Goal: Information Seeking & Learning: Check status

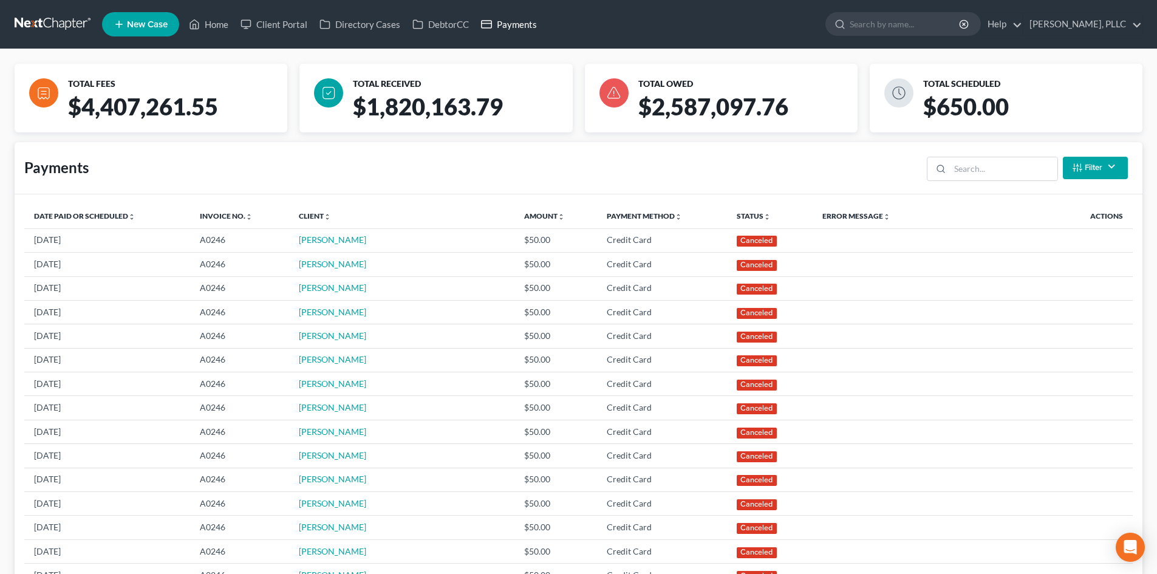
click at [510, 27] on link "Payments" at bounding box center [509, 24] width 68 height 22
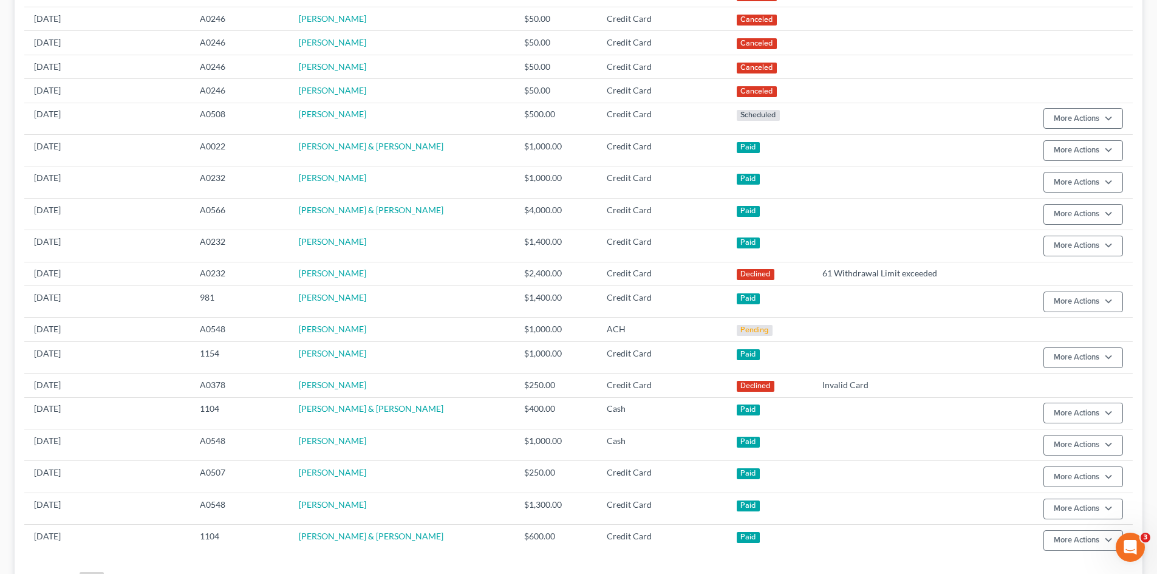
scroll to position [486, 0]
click at [13, 165] on div "TOTAL FEES $4,407,261.55 TOTAL RECEIVED $1,820,163.79 TOTAL OWED $2,587,097.76 …" at bounding box center [578, 97] width 1157 height 1068
drag, startPoint x: 0, startPoint y: 59, endPoint x: 19, endPoint y: 47, distance: 22.1
click at [0, 57] on div "TOTAL FEES $4,407,261.55 TOTAL RECEIVED $1,820,163.79 TOTAL OWED $2,587,097.76 …" at bounding box center [578, 97] width 1157 height 1068
click at [0, 87] on div "TOTAL FEES $4,407,261.55 TOTAL RECEIVED $1,820,163.79 TOTAL OWED $2,587,097.76 …" at bounding box center [578, 97] width 1157 height 1068
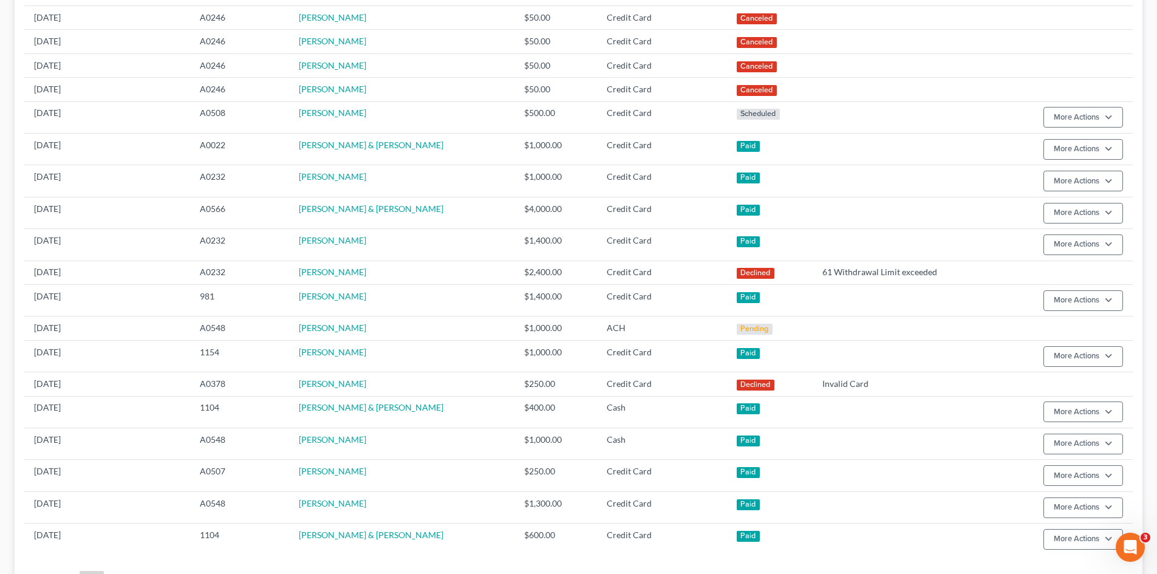
click at [0, 25] on div "TOTAL FEES $4,407,261.55 TOTAL RECEIVED $1,820,163.79 TOTAL OWED $2,587,097.76 …" at bounding box center [578, 97] width 1157 height 1068
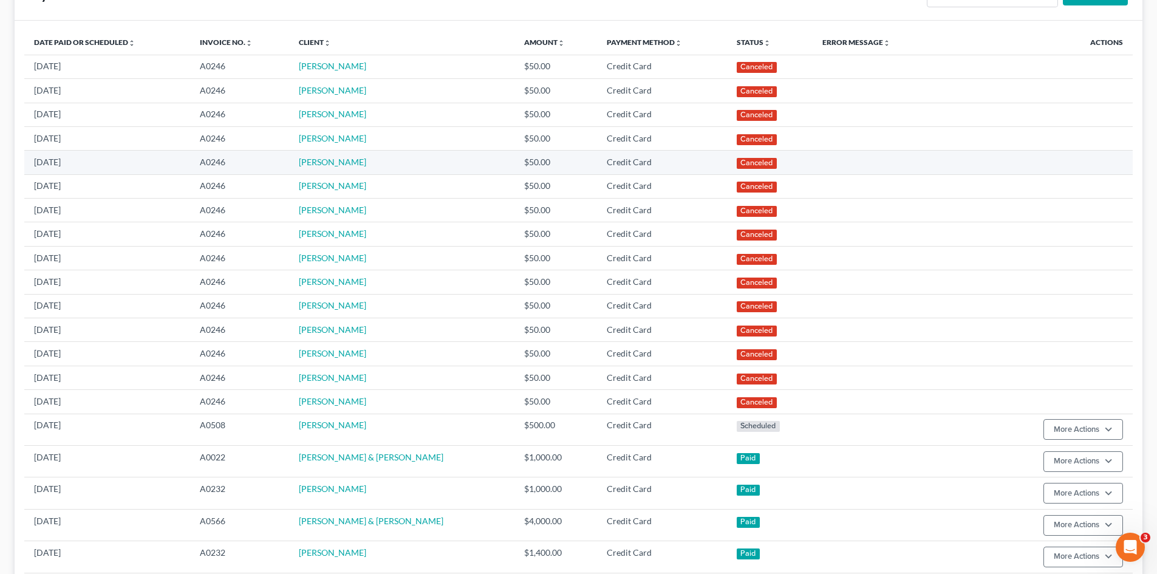
scroll to position [0, 0]
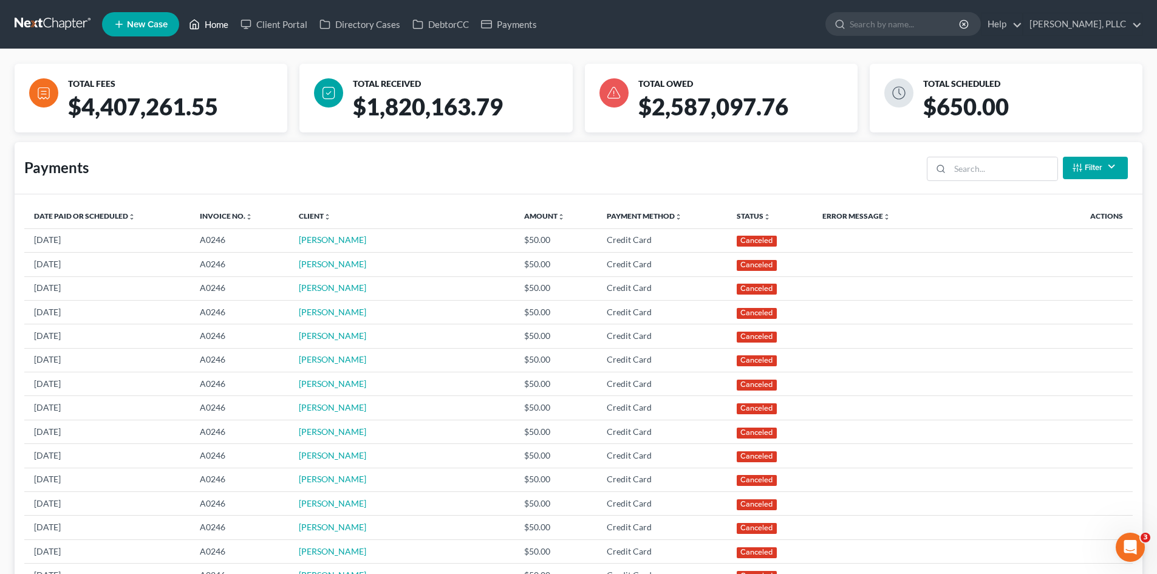
click at [224, 23] on link "Home" at bounding box center [209, 24] width 52 height 22
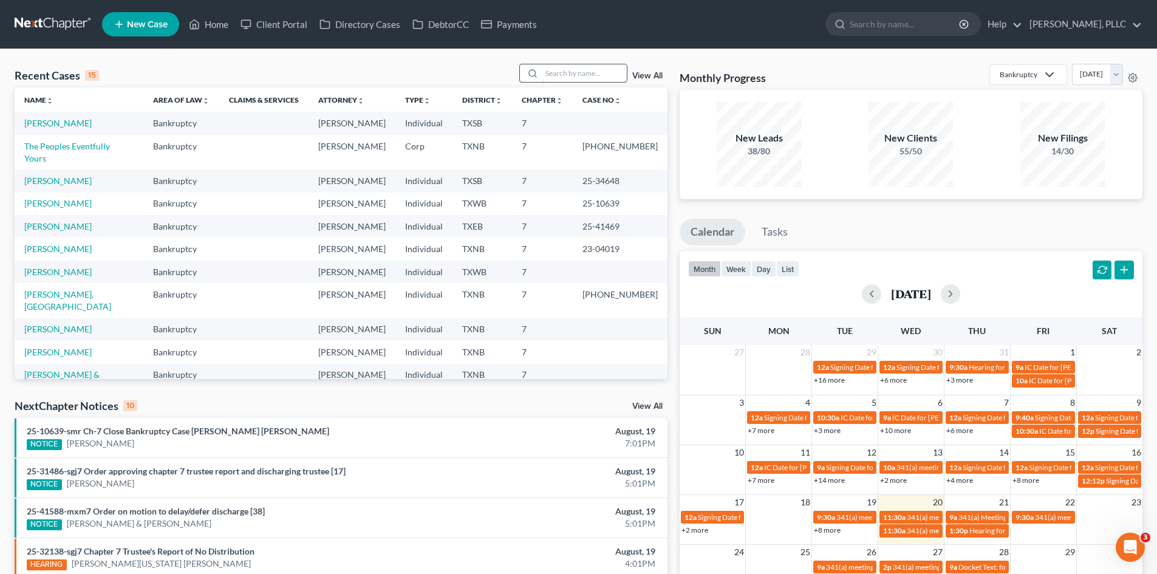
click at [607, 67] on input "search" at bounding box center [584, 73] width 85 height 18
type input "[PERSON_NAME]"
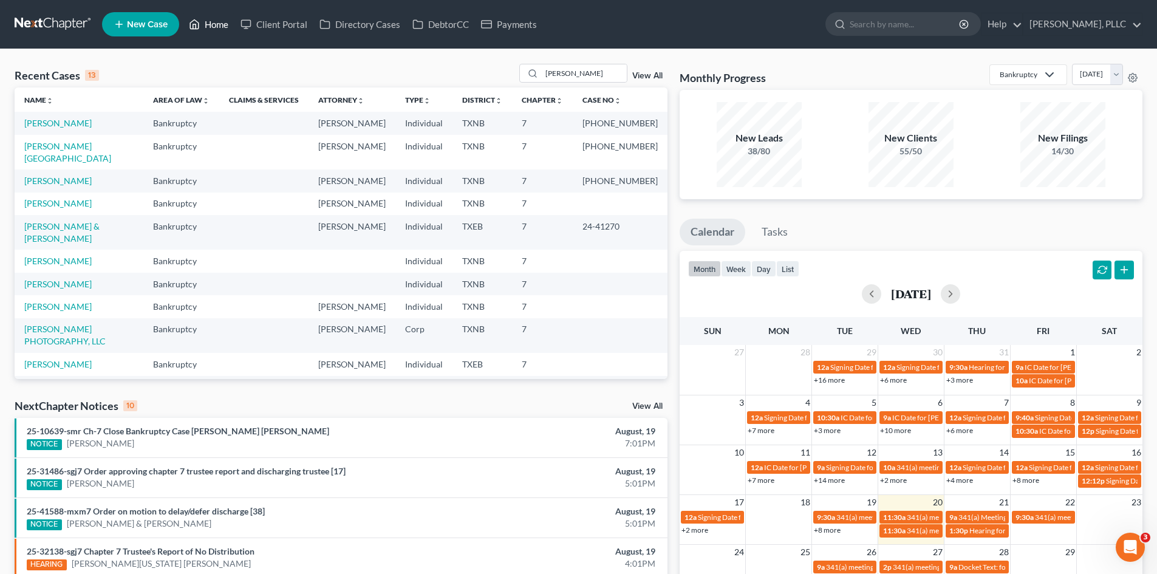
click at [228, 24] on link "Home" at bounding box center [209, 24] width 52 height 22
drag, startPoint x: 675, startPoint y: 242, endPoint x: 1070, endPoint y: 276, distance: 396.5
click at [677, 242] on div "Monthly Progress Bankruptcy Bankruptcy Consumer Protection Law [DATE] [DATE] [D…" at bounding box center [911, 451] width 475 height 774
click at [279, 193] on td at bounding box center [263, 204] width 89 height 22
click at [219, 114] on td "Bankruptcy" at bounding box center [181, 123] width 76 height 22
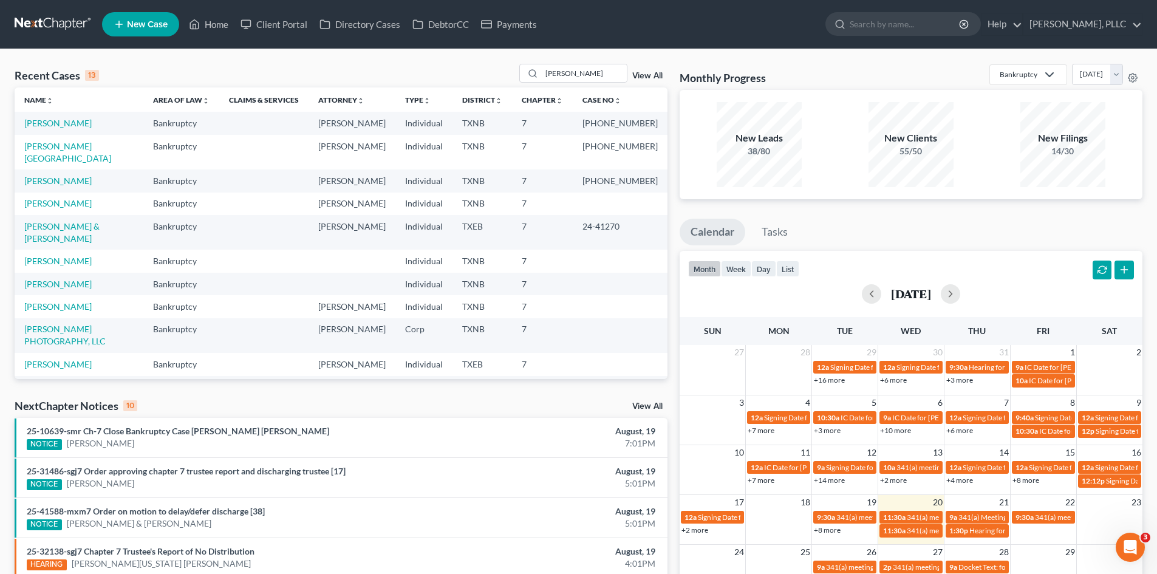
drag, startPoint x: 567, startPoint y: 160, endPoint x: 1040, endPoint y: 219, distance: 476.4
click at [573, 170] on td "7" at bounding box center [542, 181] width 61 height 22
click at [405, 353] on td "Individual" at bounding box center [424, 364] width 57 height 22
click at [205, 295] on td "Bankruptcy" at bounding box center [181, 306] width 76 height 22
click at [0, 200] on div "Recent Cases 13 [PERSON_NAME] View All Name unfold_more expand_more expand_less…" at bounding box center [578, 450] width 1157 height 803
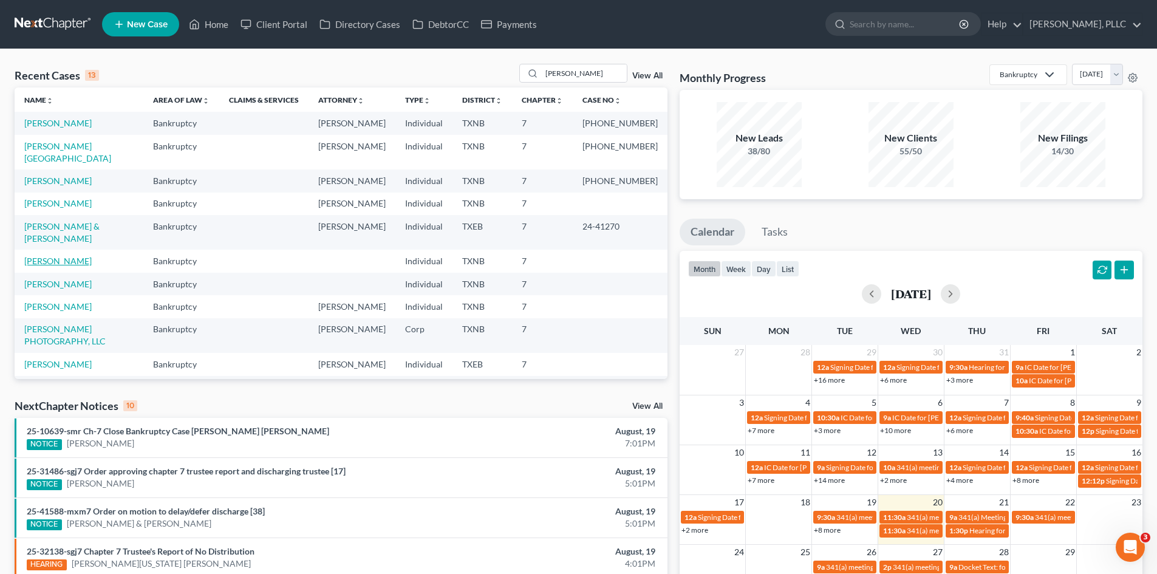
click at [67, 256] on link "[PERSON_NAME]" at bounding box center [57, 261] width 67 height 10
select select "6"
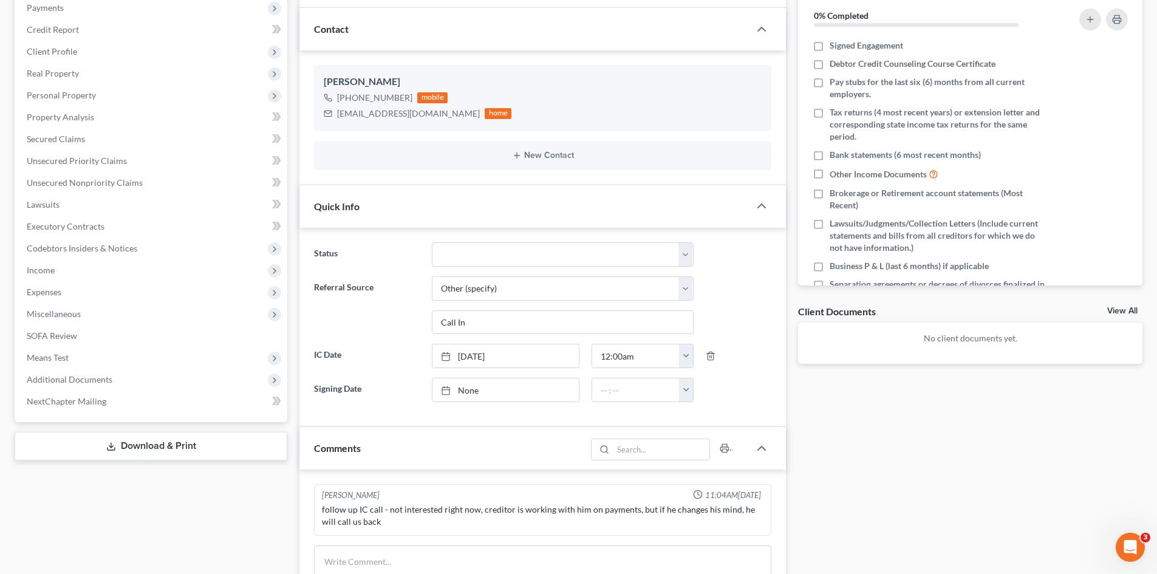
scroll to position [122, 0]
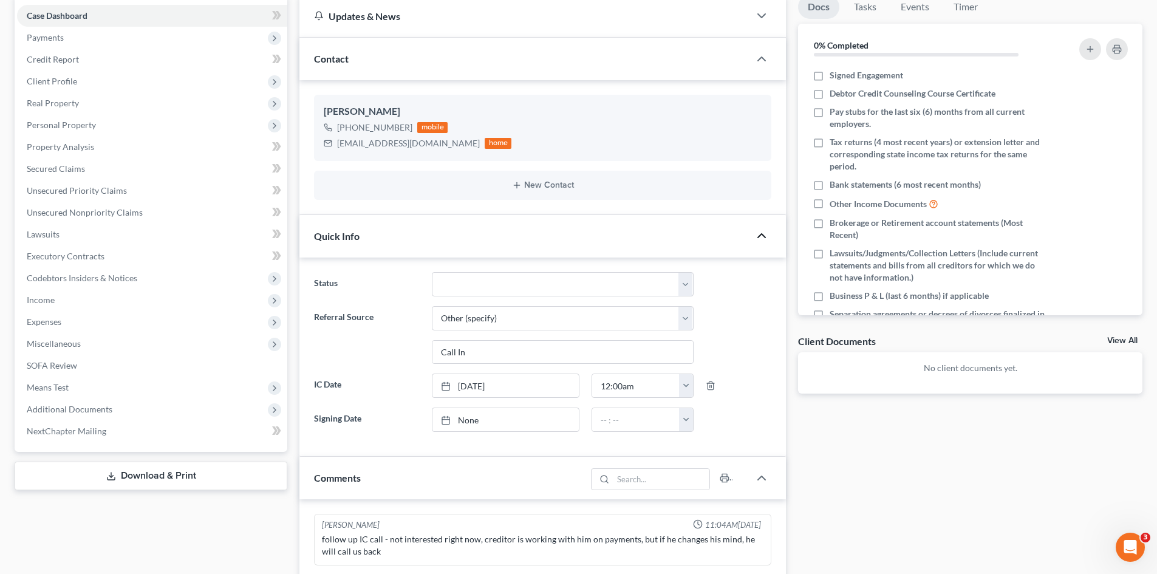
click at [763, 237] on icon "button" at bounding box center [762, 235] width 15 height 15
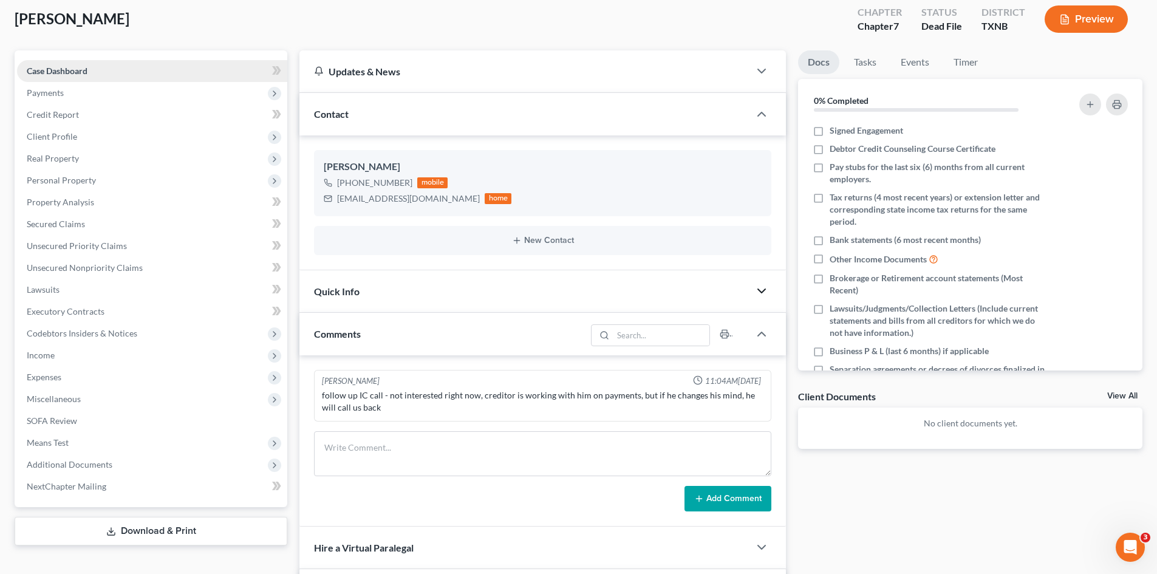
scroll to position [0, 0]
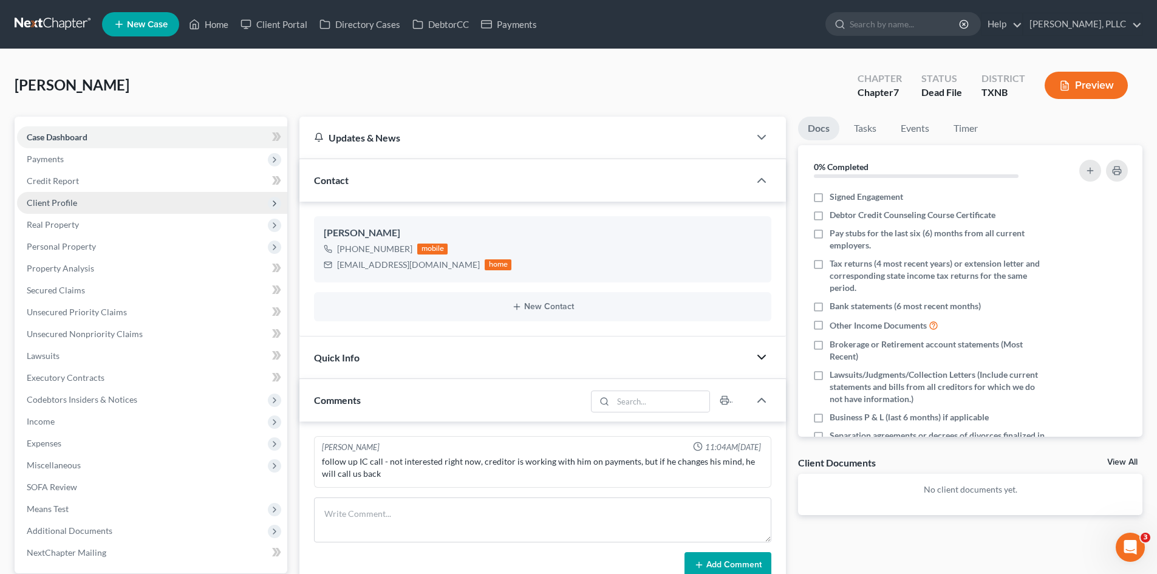
click at [92, 200] on span "Client Profile" at bounding box center [152, 203] width 270 height 22
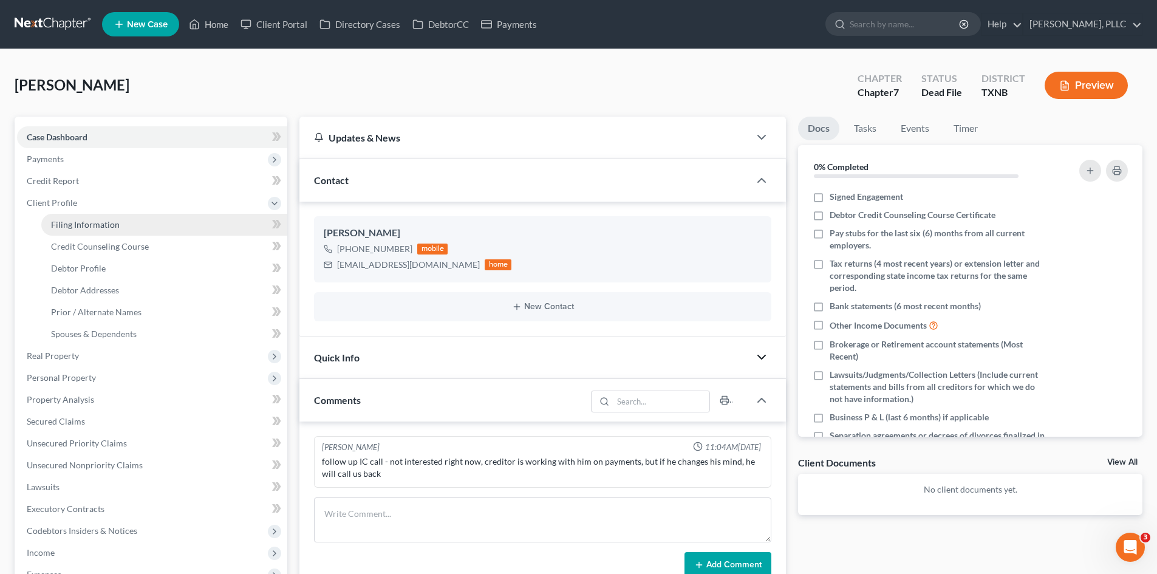
click at [105, 216] on link "Filing Information" at bounding box center [164, 225] width 246 height 22
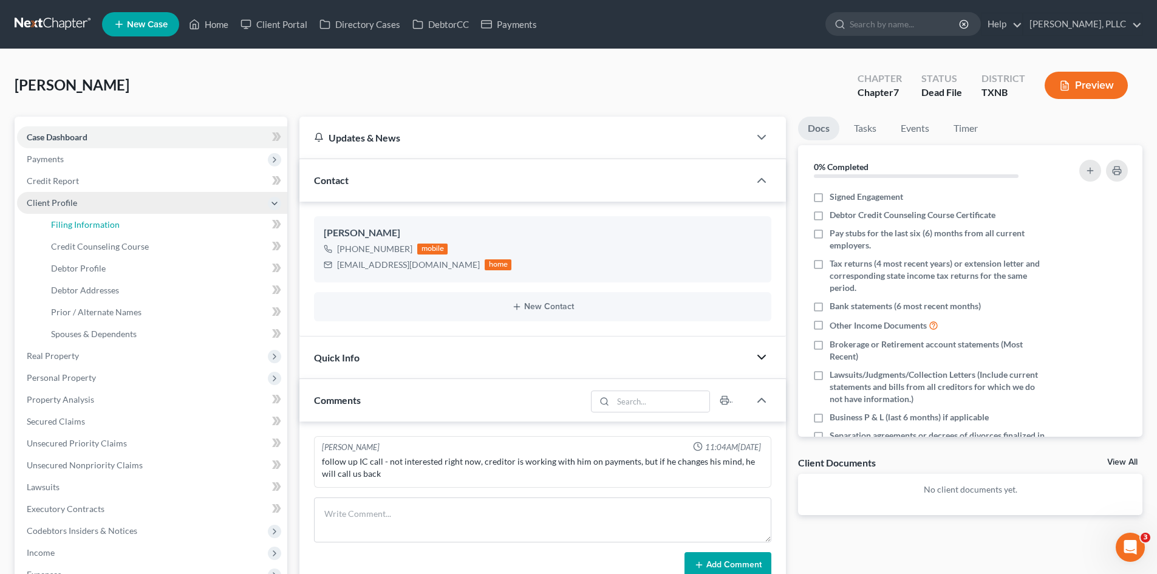
select select "1"
select select "0"
select select "45"
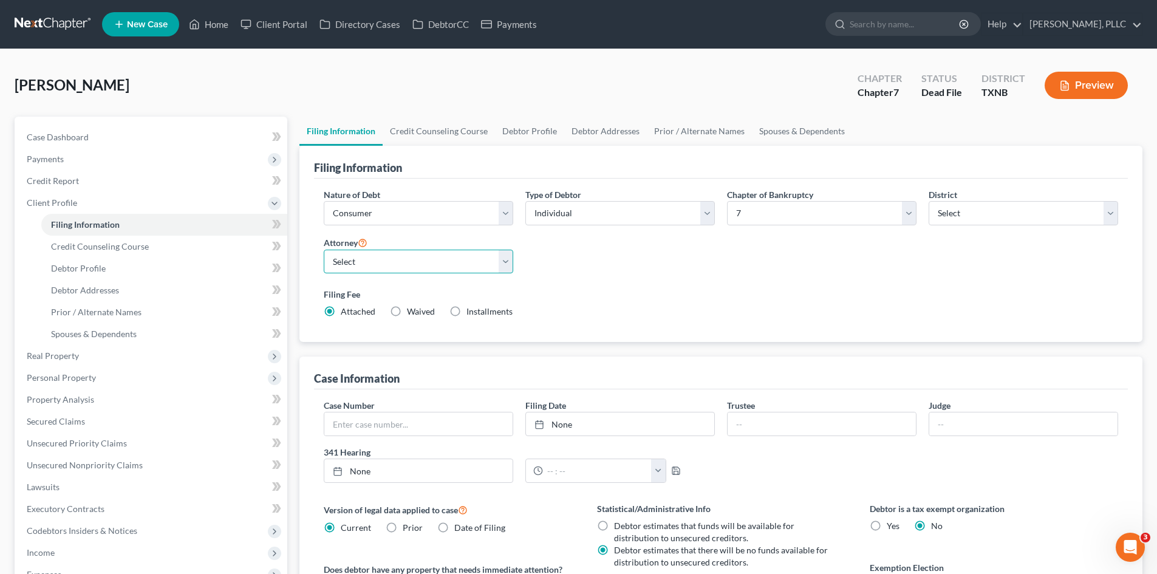
click at [450, 250] on select "Select [PERSON_NAME] - TXEB [PERSON_NAME] - [GEOGRAPHIC_DATA] [PERSON_NAME] - […" at bounding box center [419, 262] width 190 height 24
select select "1"
click at [324, 250] on select "Select [PERSON_NAME] - TXEB [PERSON_NAME] - [GEOGRAPHIC_DATA] [PERSON_NAME] - […" at bounding box center [419, 262] width 190 height 24
click at [301, 72] on div "[PERSON_NAME] Upgraded Chapter Chapter 7 Status Dead File District [GEOGRAPHIC_…" at bounding box center [579, 90] width 1128 height 53
click at [220, 22] on link "Home" at bounding box center [209, 24] width 52 height 22
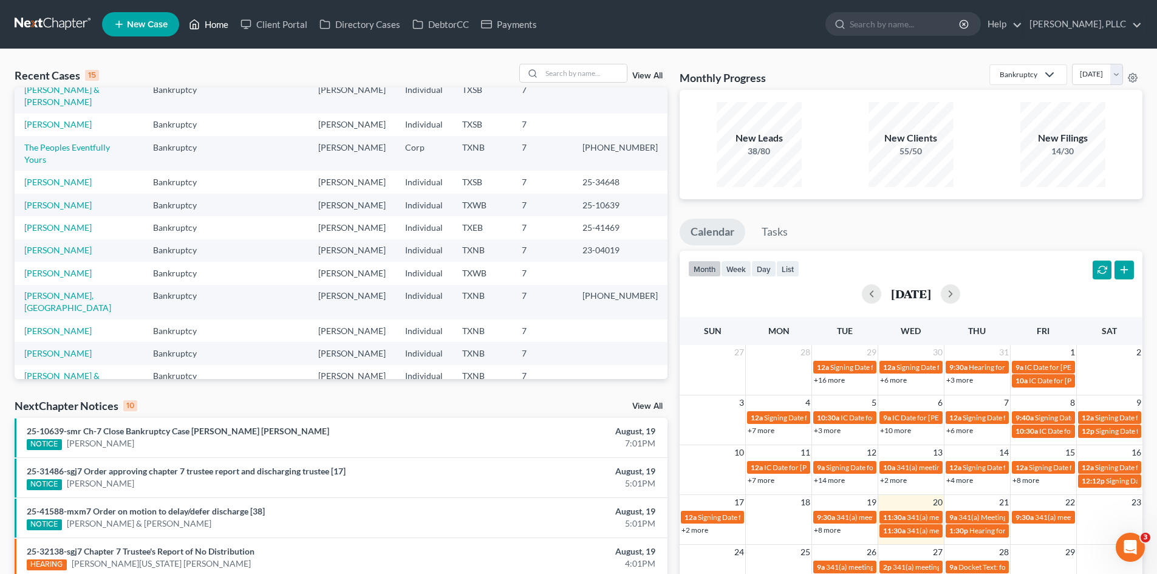
scroll to position [83, 0]
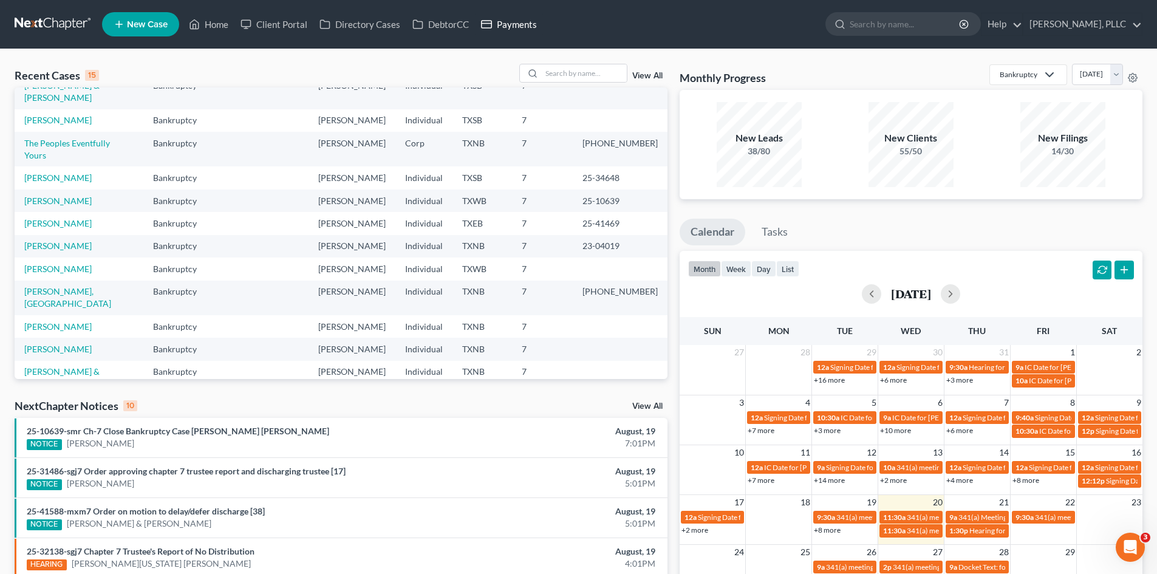
click at [520, 23] on link "Payments" at bounding box center [509, 24] width 68 height 22
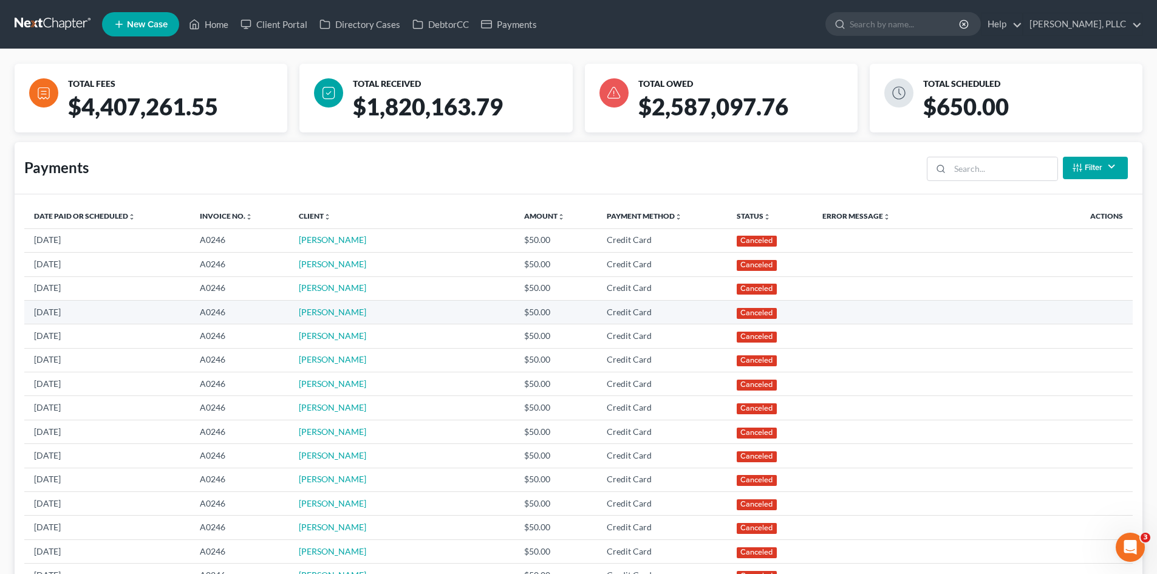
click at [116, 310] on td "[DATE]" at bounding box center [107, 312] width 166 height 24
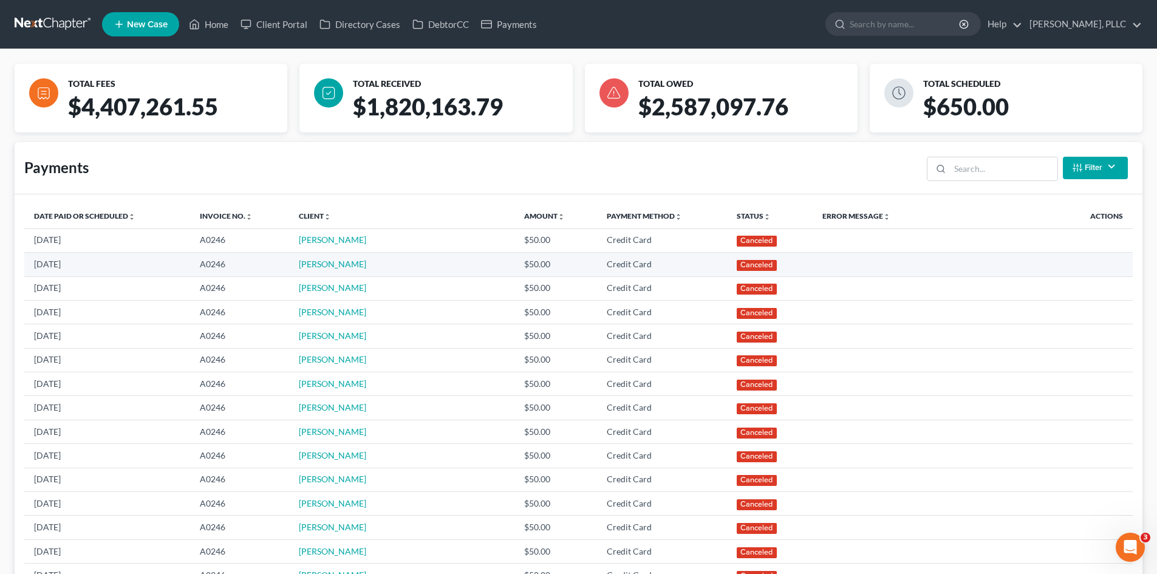
click at [146, 269] on td "[DATE]" at bounding box center [107, 265] width 166 height 24
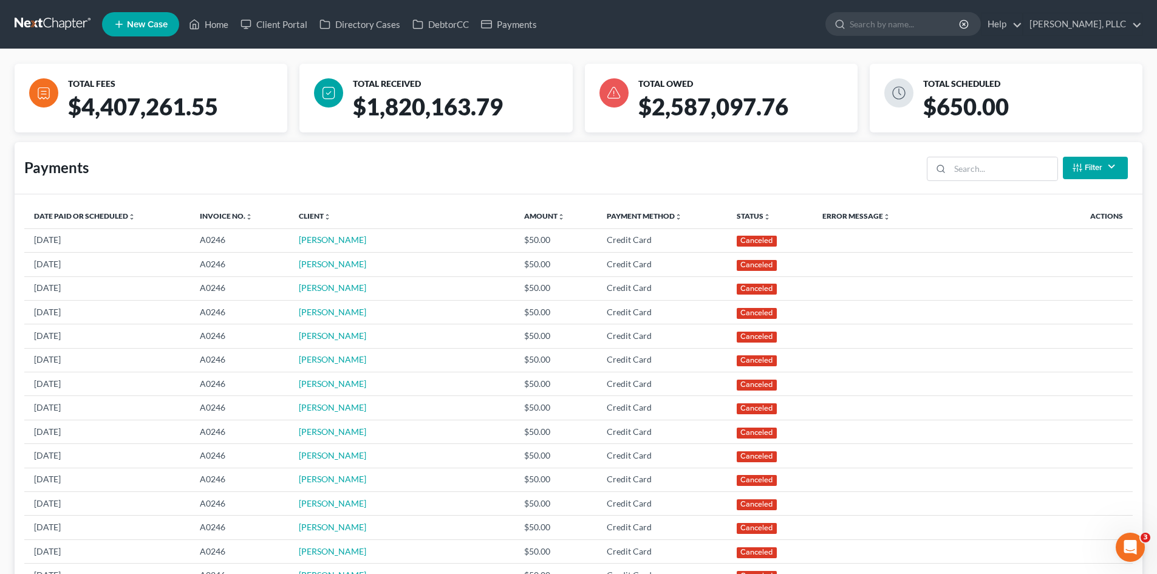
click at [625, 167] on div "Payments Filter Status Filter... Scheduled Paid Pending Declined Refunded Cance…" at bounding box center [579, 168] width 1128 height 52
click at [281, 129] on div "$4,407,261.55" at bounding box center [180, 112] width 234 height 40
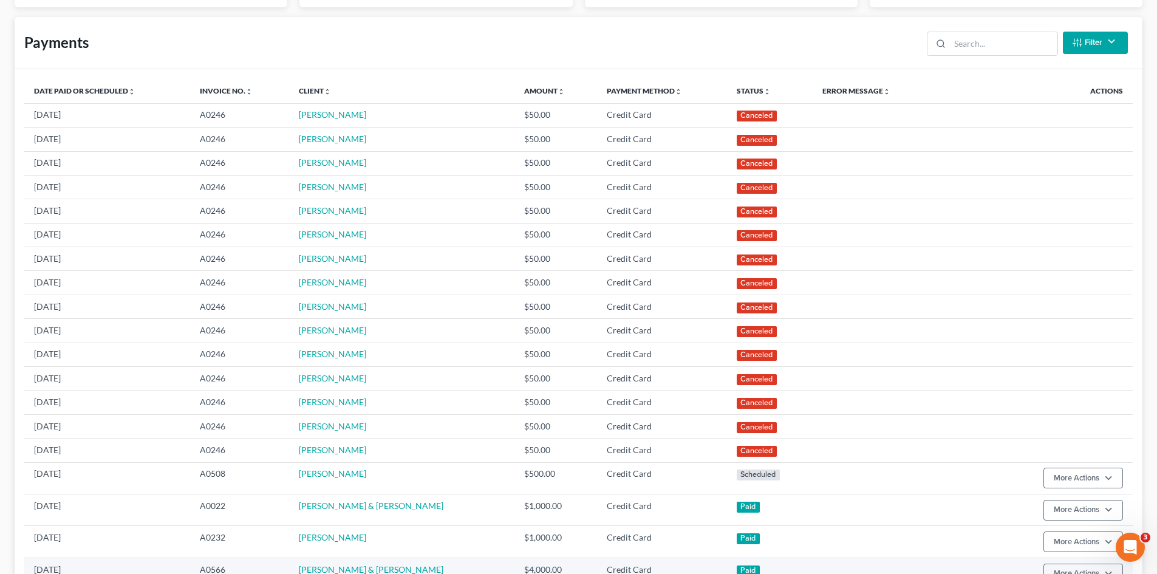
scroll to position [304, 0]
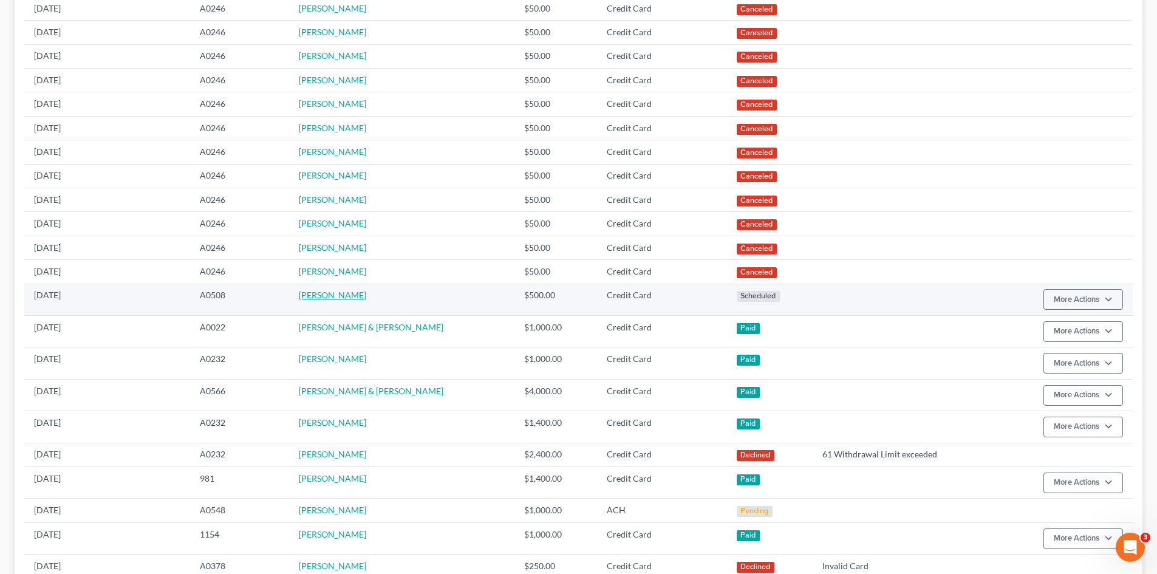
click at [338, 290] on link "[PERSON_NAME]" at bounding box center [332, 295] width 67 height 10
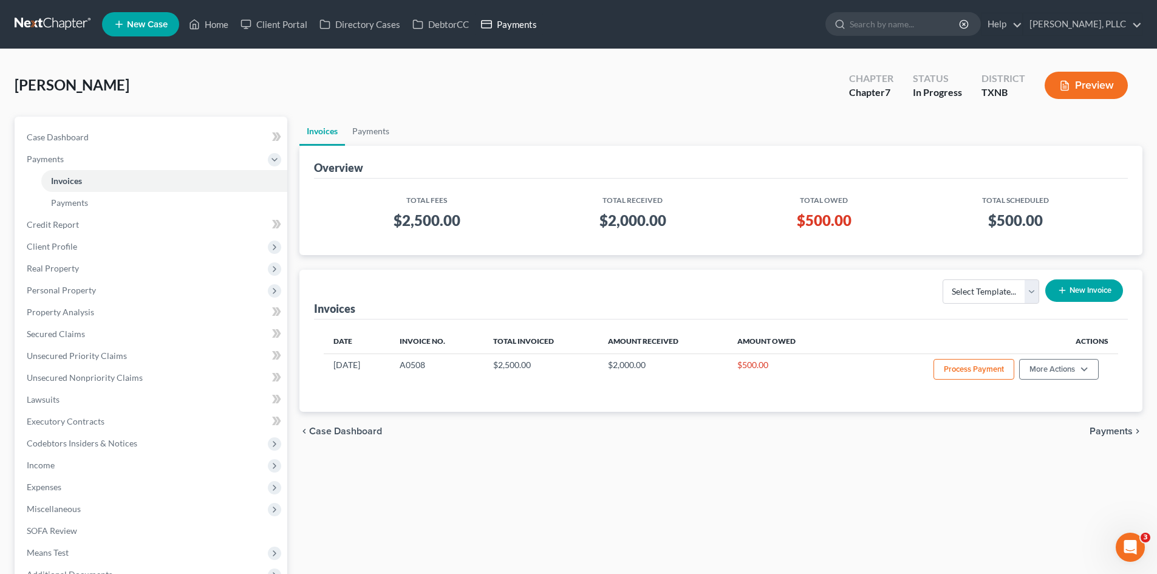
click at [505, 22] on link "Payments" at bounding box center [509, 24] width 68 height 22
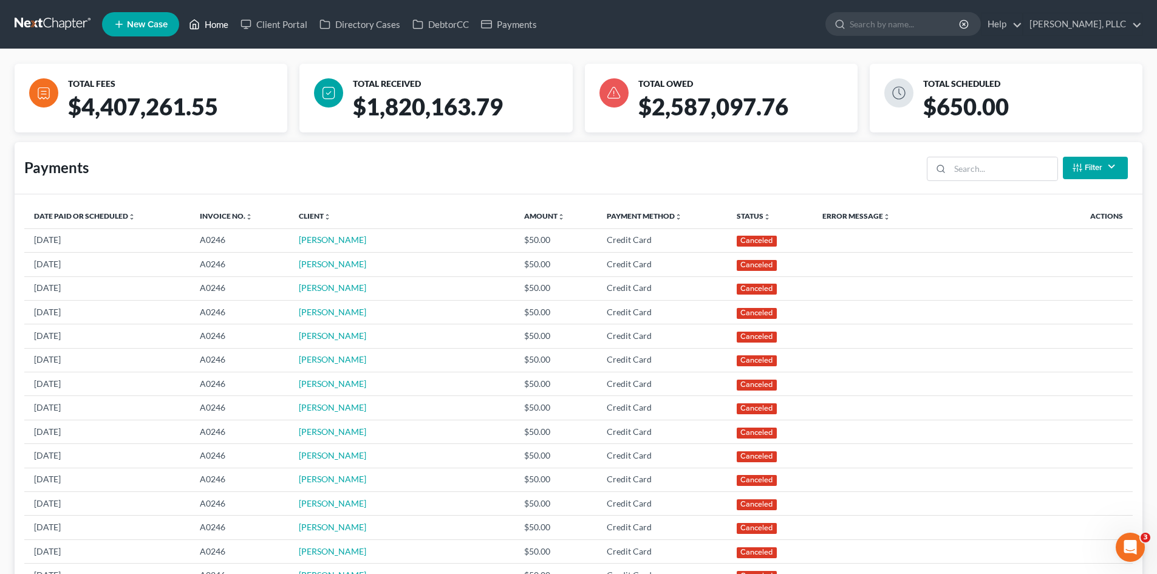
click at [208, 32] on link "Home" at bounding box center [209, 24] width 52 height 22
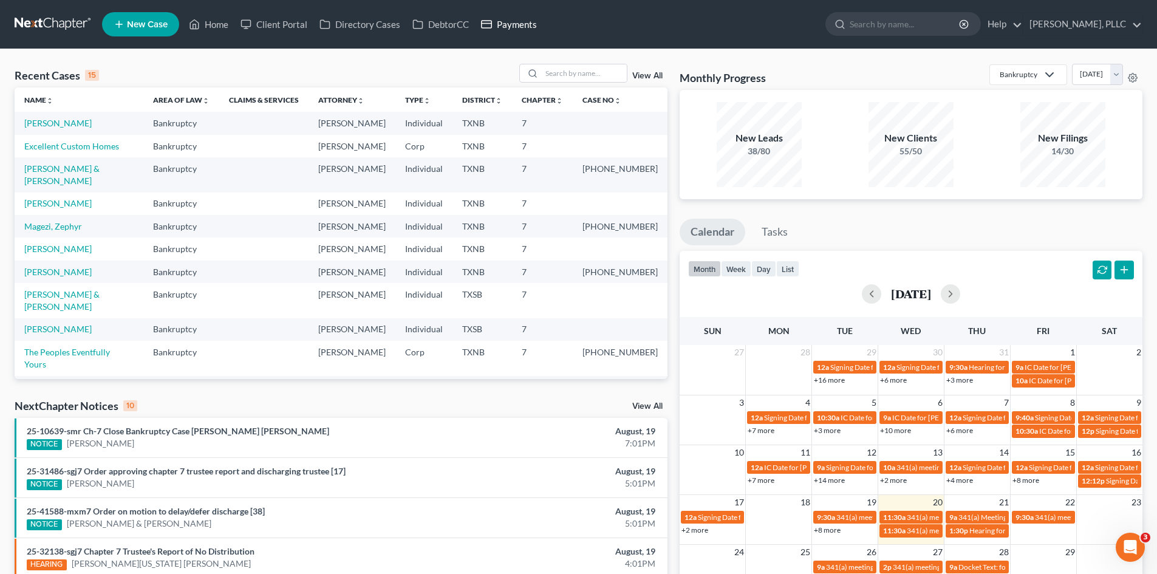
click at [527, 27] on link "Payments" at bounding box center [509, 24] width 68 height 22
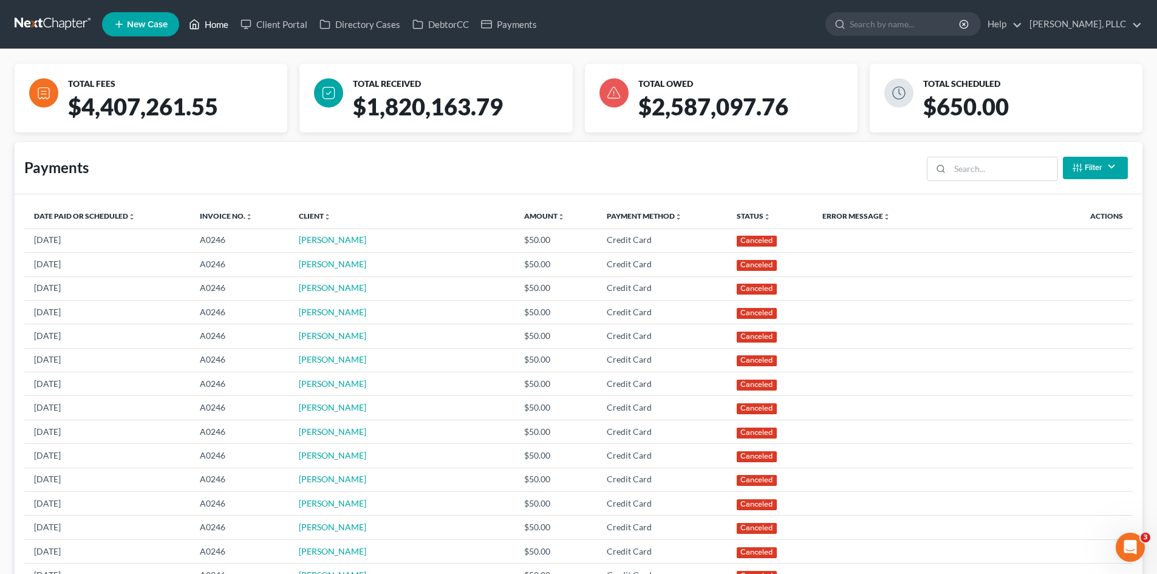
click at [211, 25] on link "Home" at bounding box center [209, 24] width 52 height 22
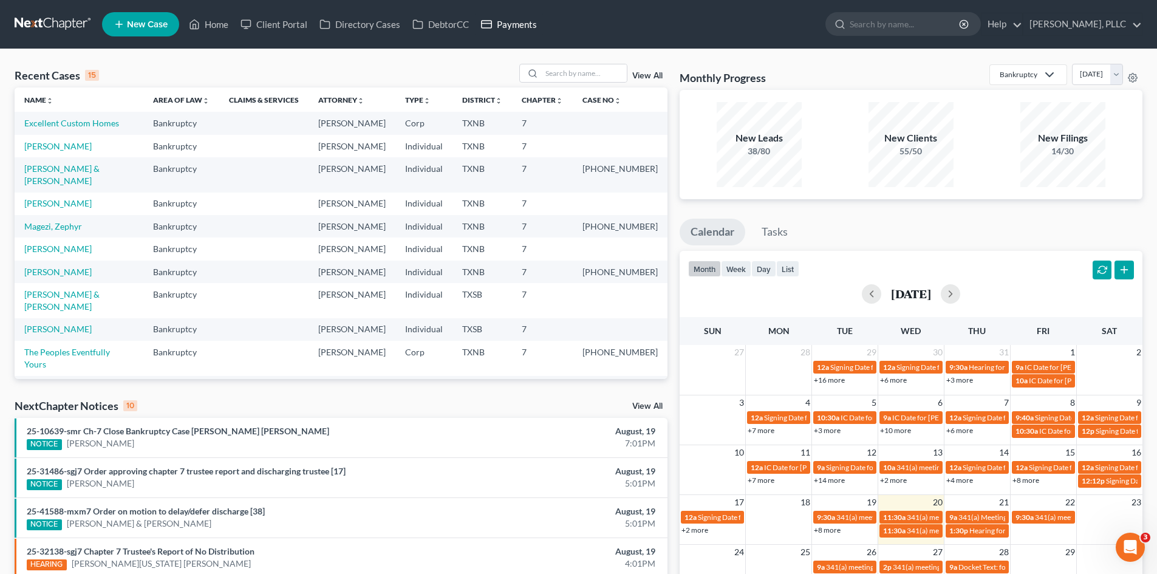
click at [513, 23] on link "Payments" at bounding box center [509, 24] width 68 height 22
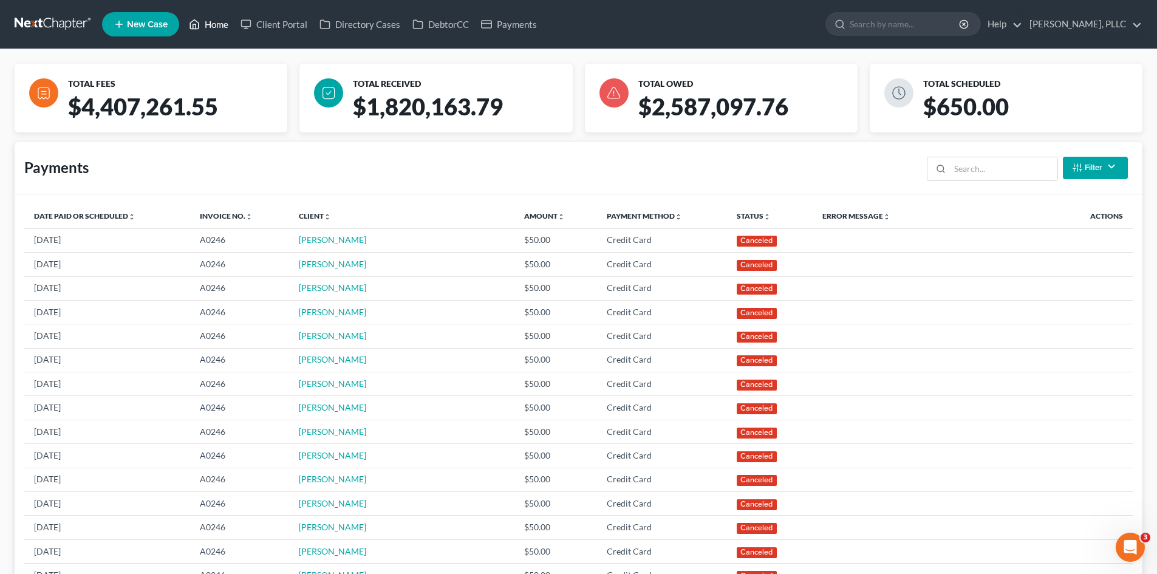
click at [219, 19] on link "Home" at bounding box center [209, 24] width 52 height 22
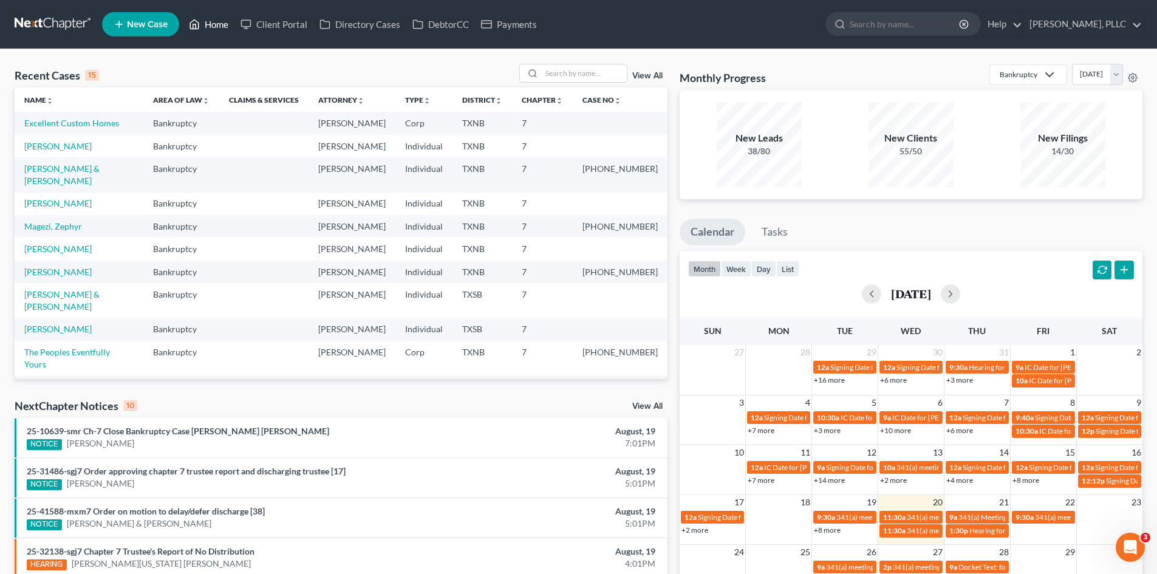
click at [210, 32] on link "Home" at bounding box center [209, 24] width 52 height 22
click at [289, 23] on link "Client Portal" at bounding box center [274, 24] width 79 height 22
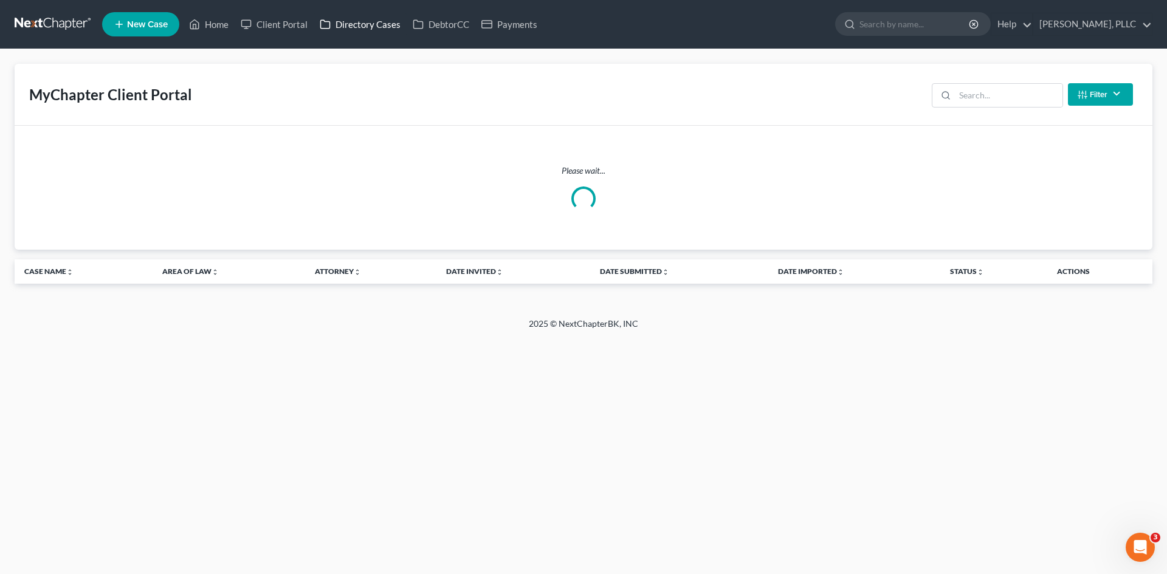
click at [378, 25] on link "Directory Cases" at bounding box center [360, 24] width 93 height 22
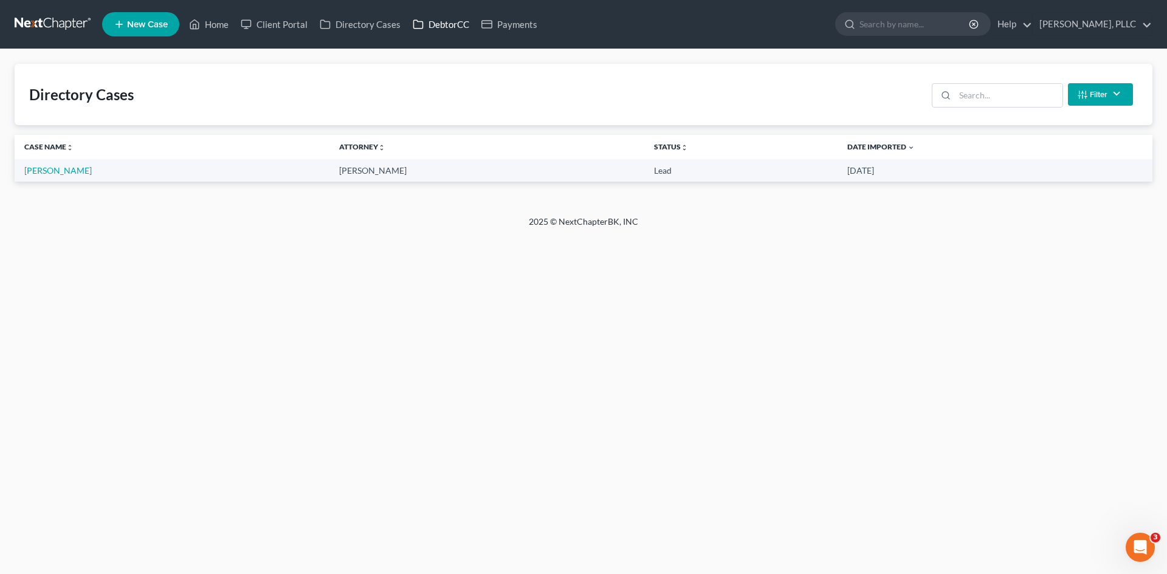
click at [450, 24] on link "DebtorCC" at bounding box center [440, 24] width 69 height 22
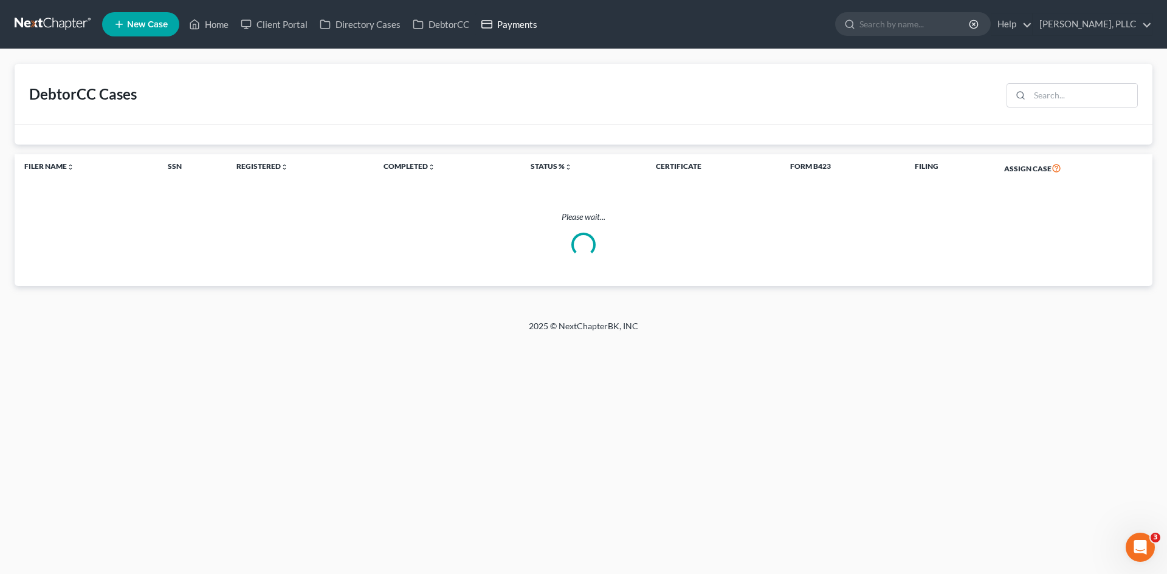
click at [506, 24] on link "Payments" at bounding box center [509, 24] width 68 height 22
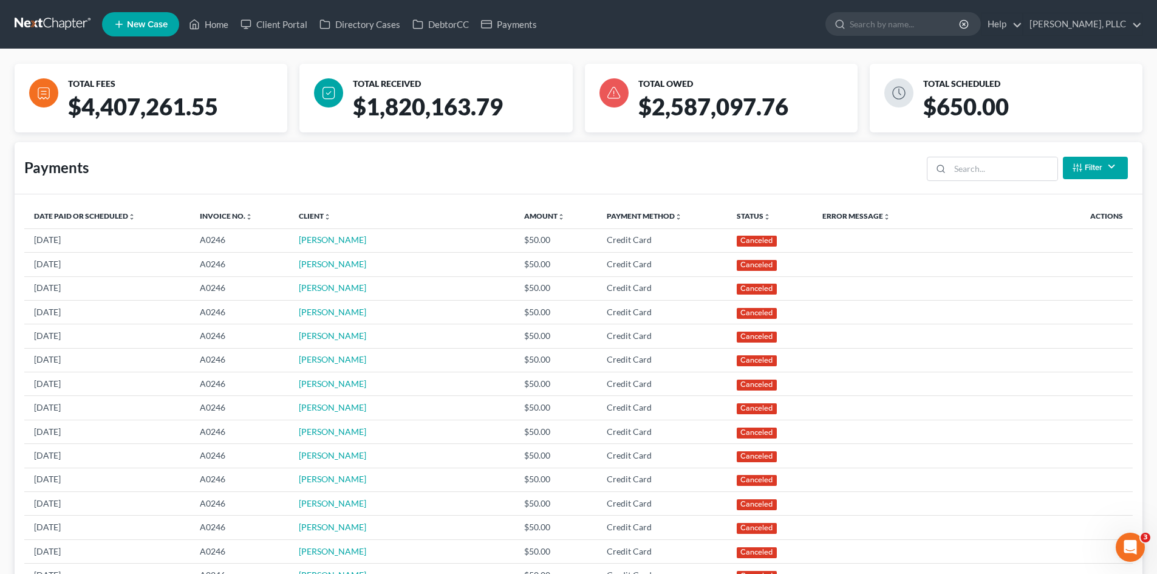
click at [339, 37] on ul "New Case Home Client Portal Directory Cases DebtorCC Payments - No Result - See…" at bounding box center [622, 25] width 1041 height 32
click at [338, 29] on link "Directory Cases" at bounding box center [360, 24] width 93 height 22
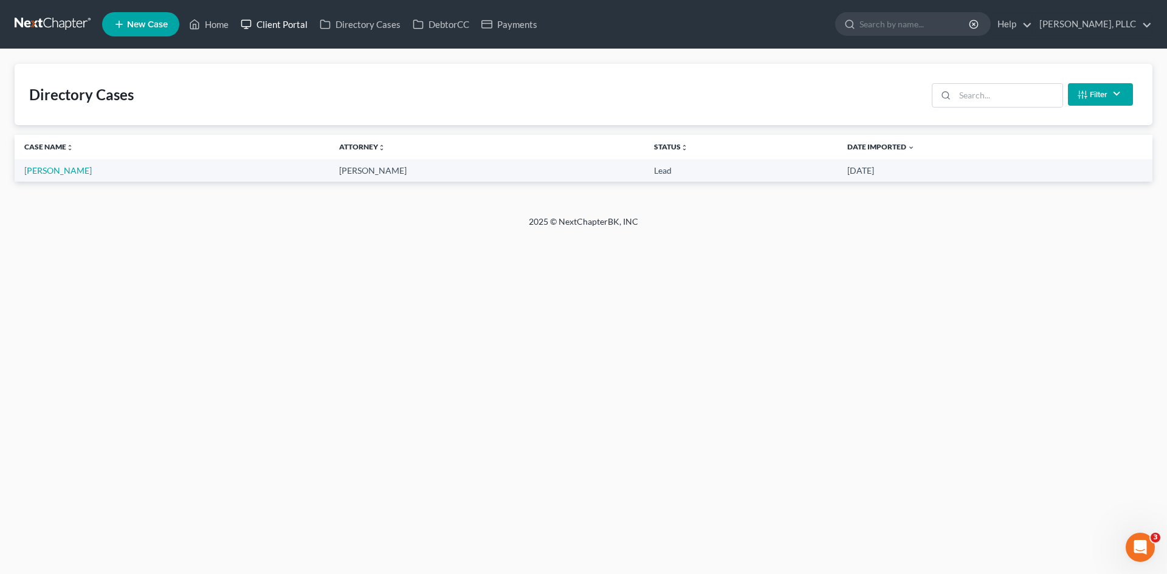
click at [284, 30] on link "Client Portal" at bounding box center [274, 24] width 79 height 22
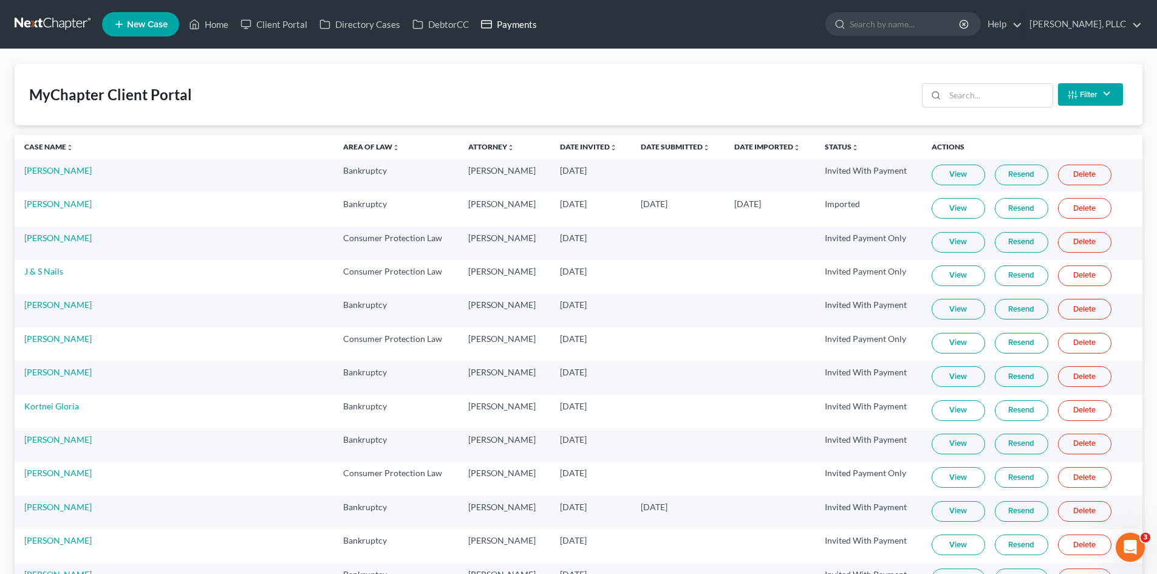
drag, startPoint x: 527, startPoint y: 31, endPoint x: 519, endPoint y: 26, distance: 9.3
click at [526, 31] on link "Payments" at bounding box center [509, 24] width 68 height 22
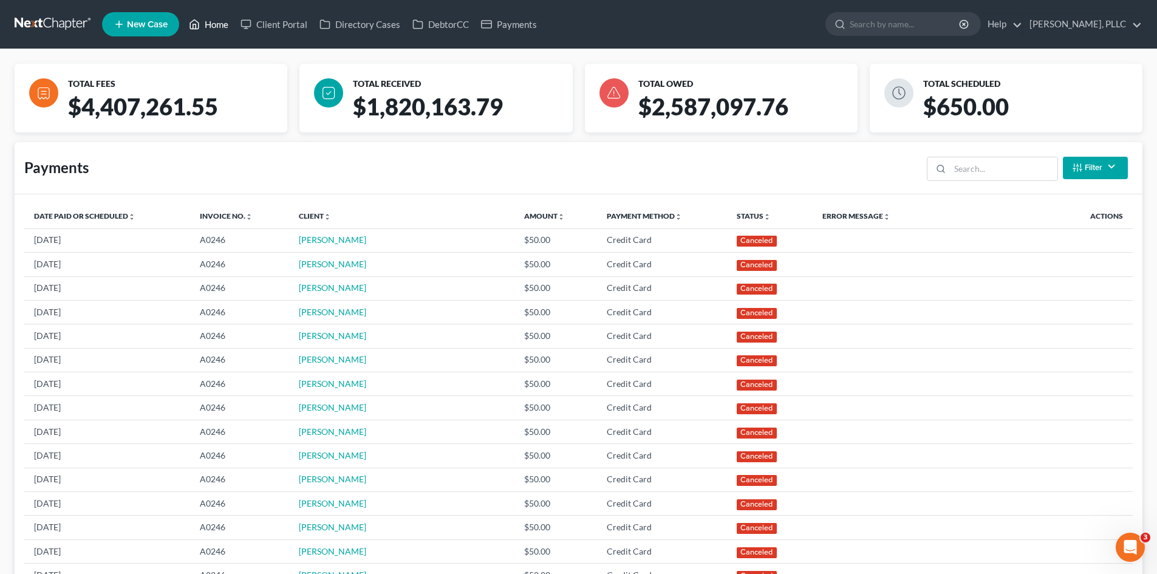
click at [217, 21] on link "Home" at bounding box center [209, 24] width 52 height 22
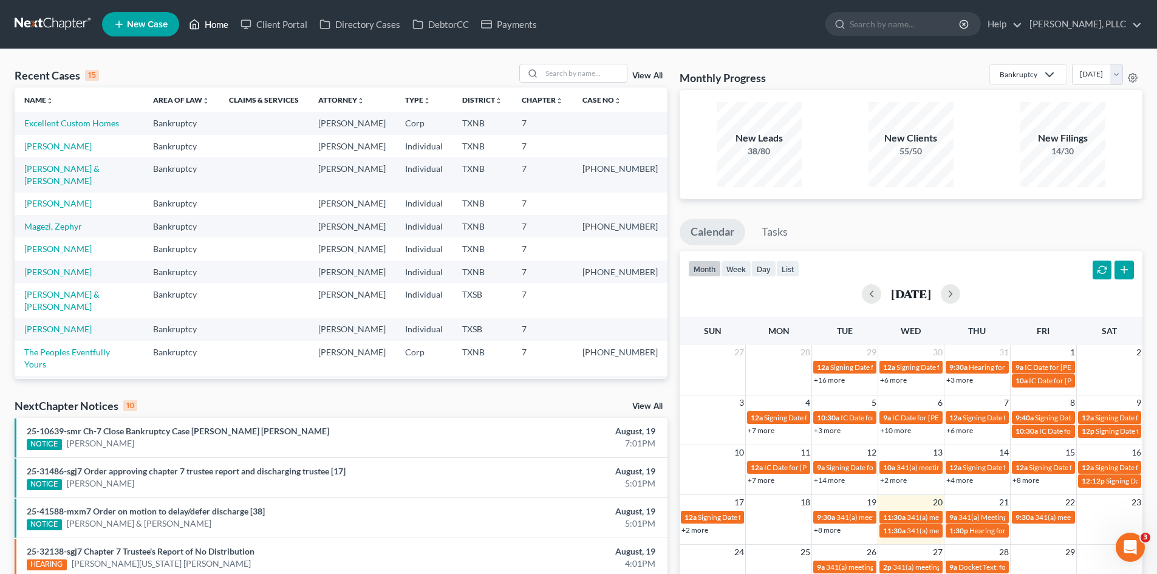
click at [213, 22] on link "Home" at bounding box center [209, 24] width 52 height 22
click at [526, 31] on link "Payments" at bounding box center [509, 24] width 68 height 22
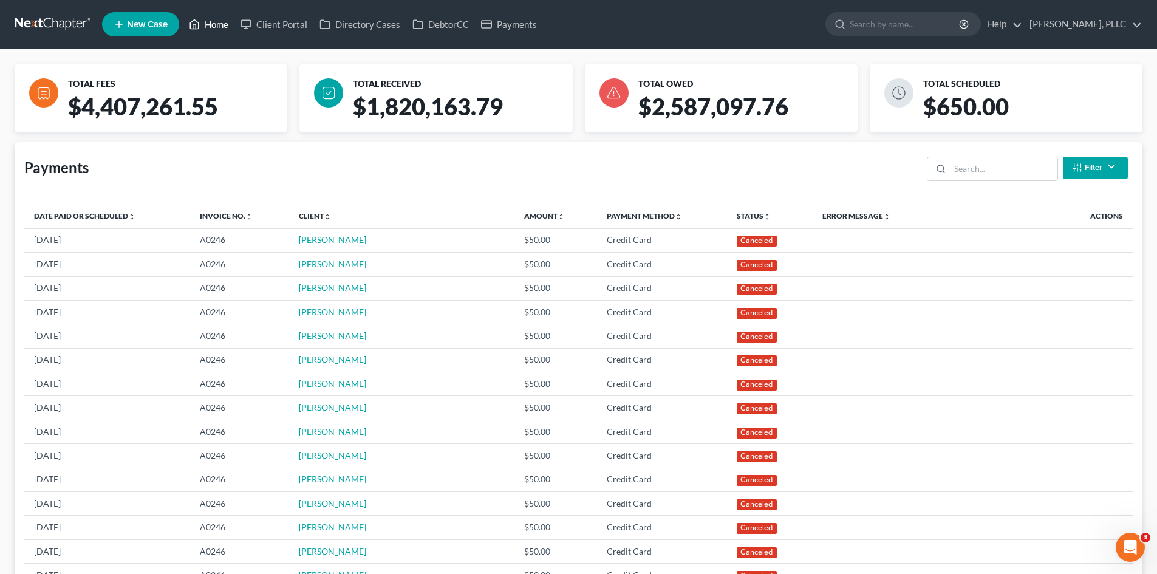
click at [213, 22] on link "Home" at bounding box center [209, 24] width 52 height 22
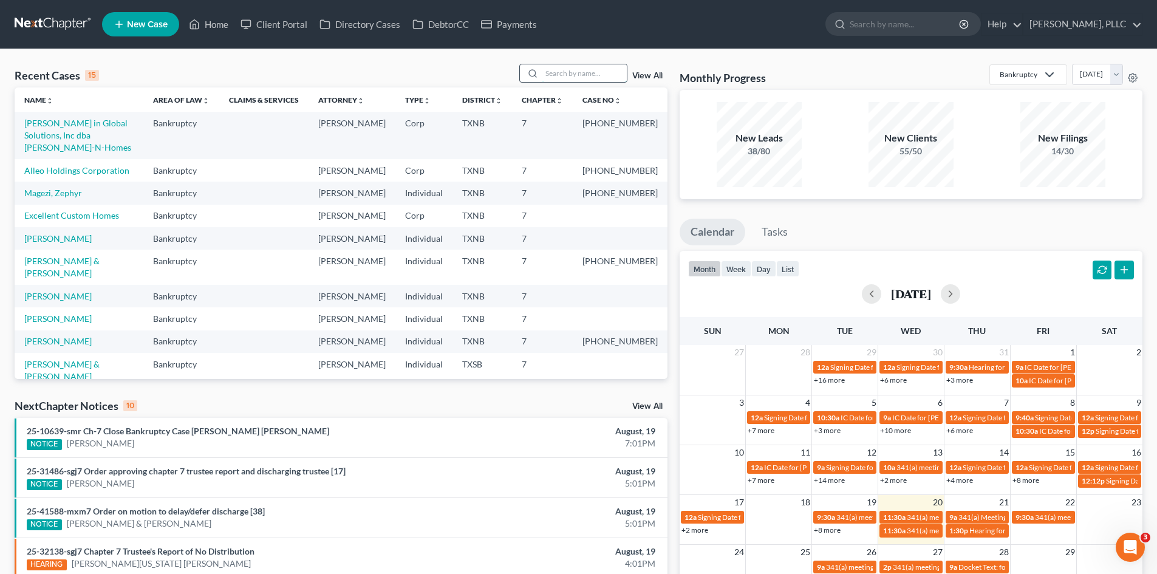
click at [552, 72] on input "search" at bounding box center [584, 73] width 85 height 18
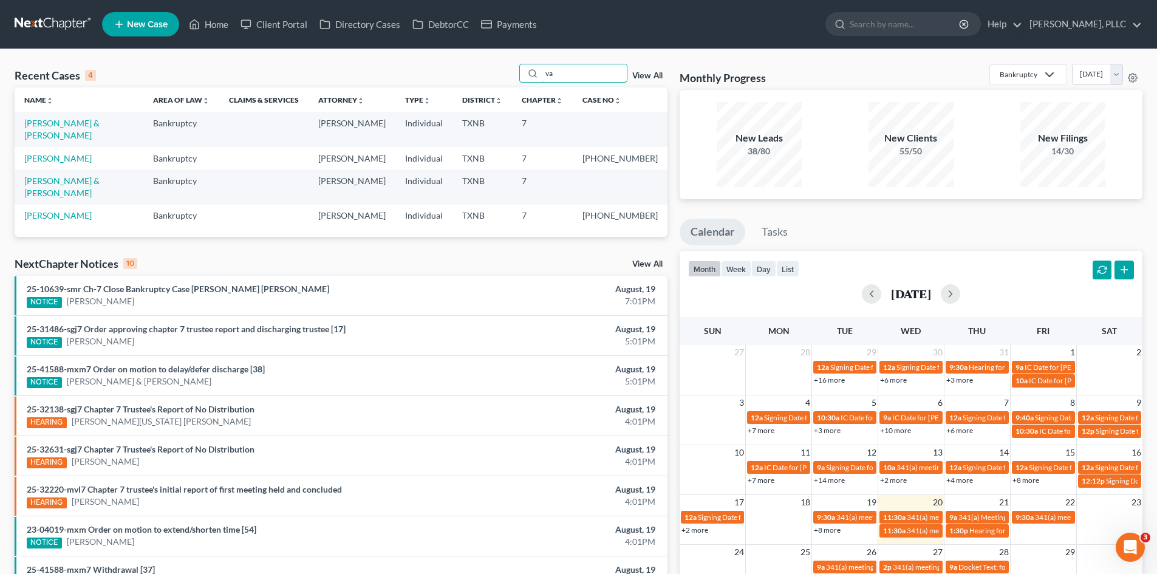
type input "v"
type input "[PERSON_NAME]"
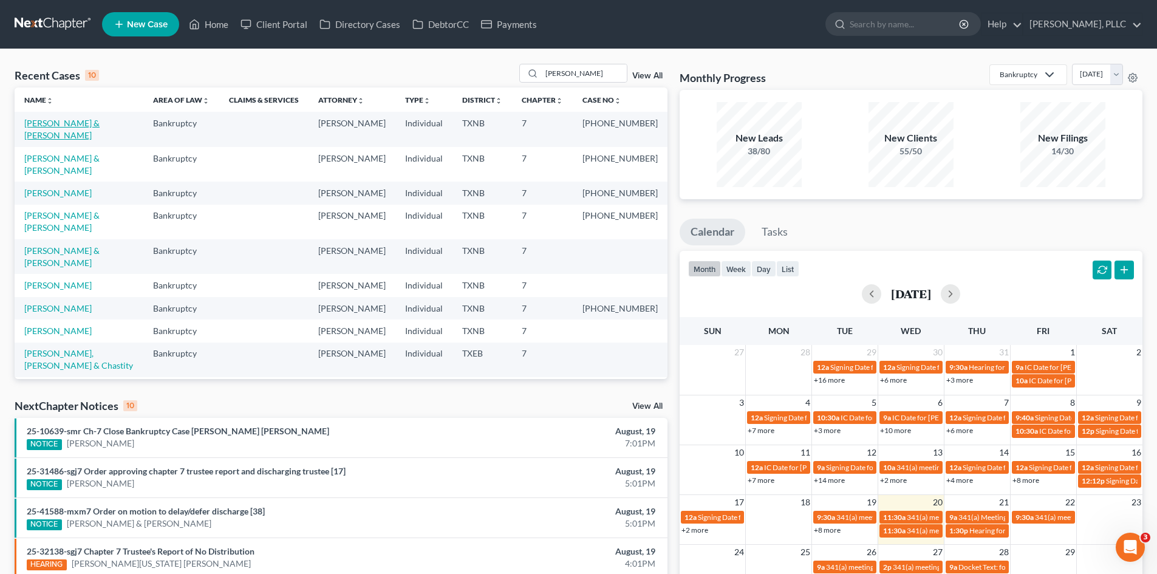
click at [47, 118] on link "[PERSON_NAME] & [PERSON_NAME]" at bounding box center [61, 129] width 75 height 22
select select "4"
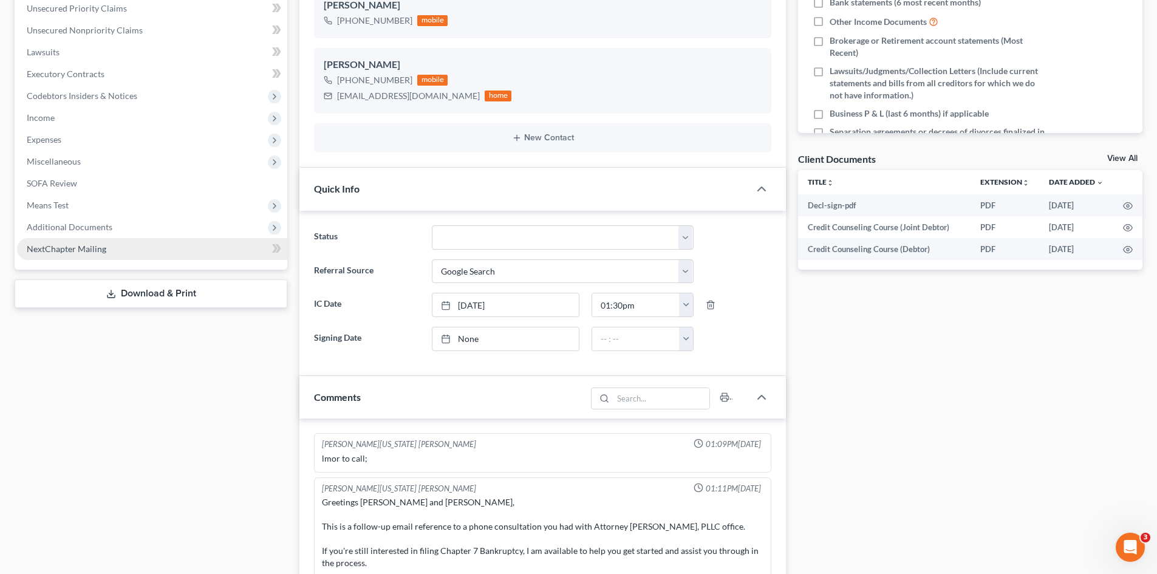
scroll to position [11708, 0]
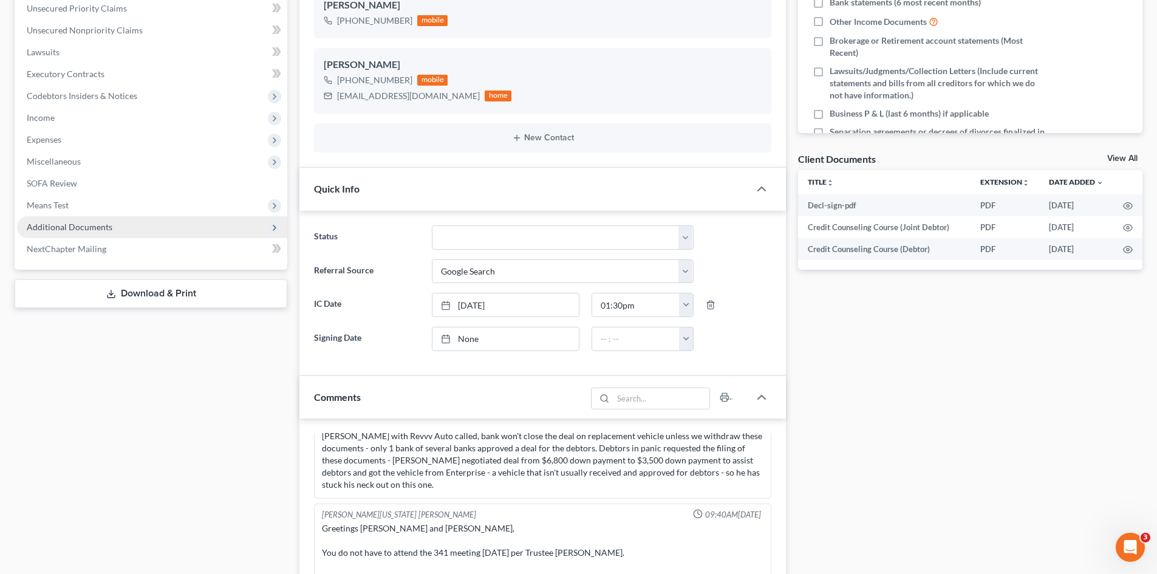
click at [60, 229] on span "Additional Documents" at bounding box center [70, 227] width 86 height 10
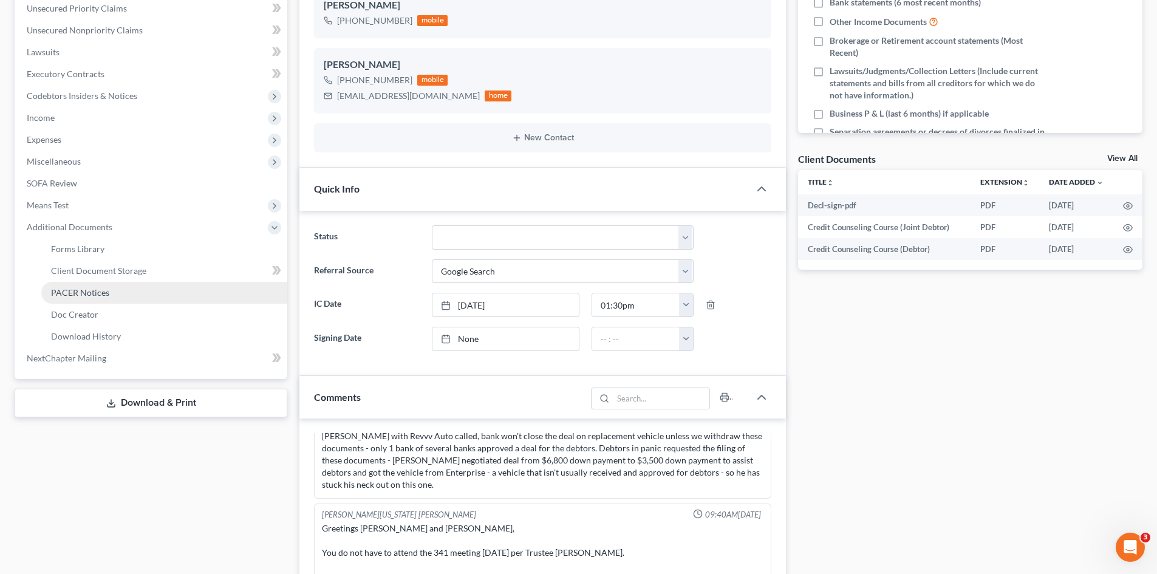
click at [98, 298] on link "PACER Notices" at bounding box center [164, 293] width 246 height 22
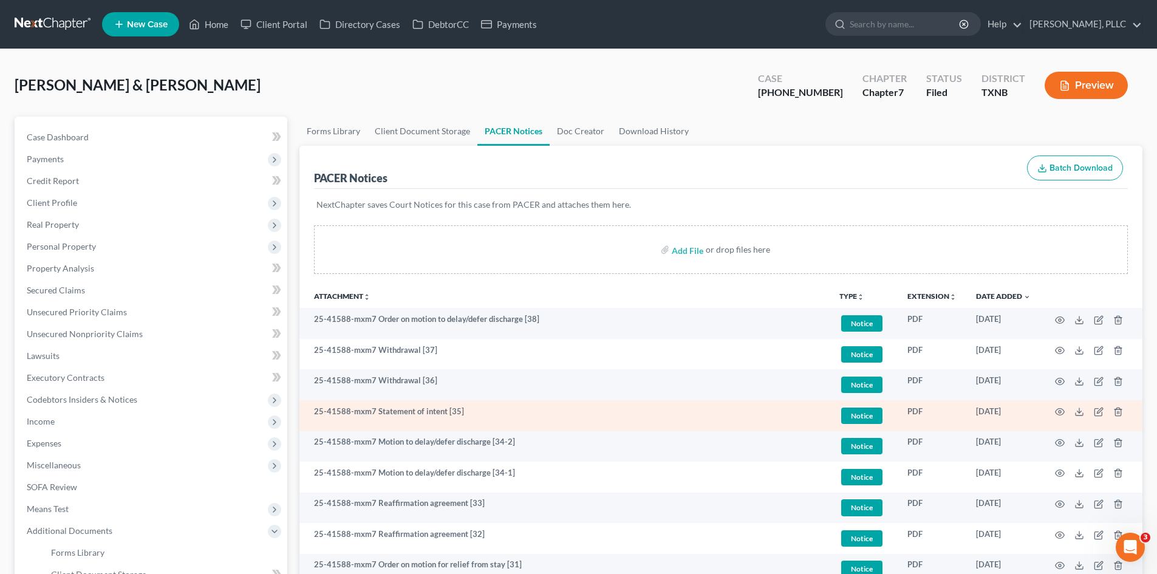
scroll to position [61, 0]
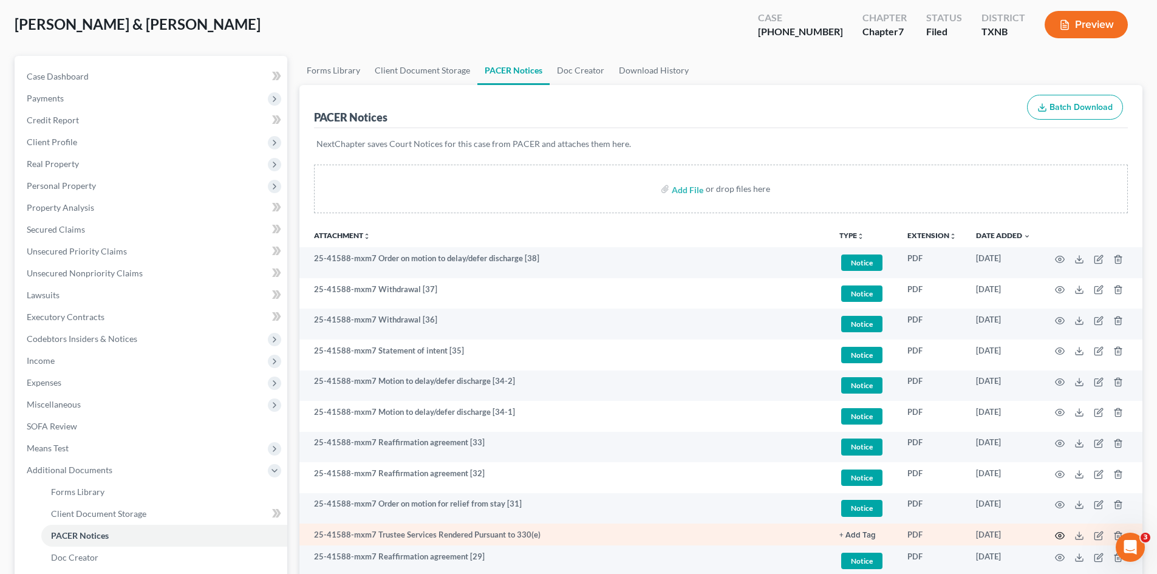
click at [1060, 537] on icon "button" at bounding box center [1060, 536] width 10 height 10
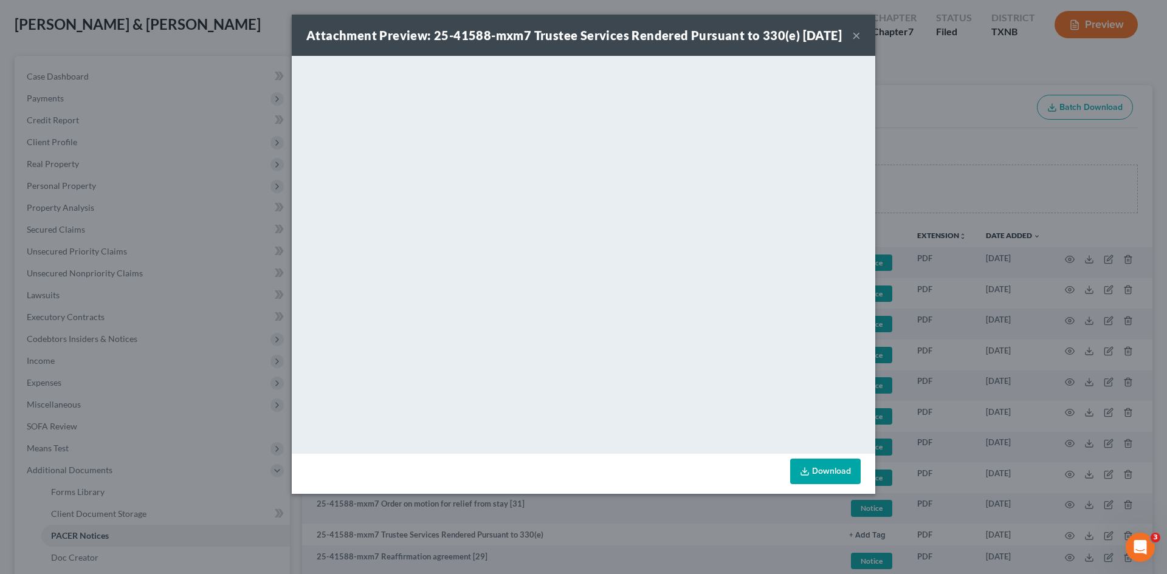
click at [859, 43] on button "×" at bounding box center [856, 35] width 9 height 15
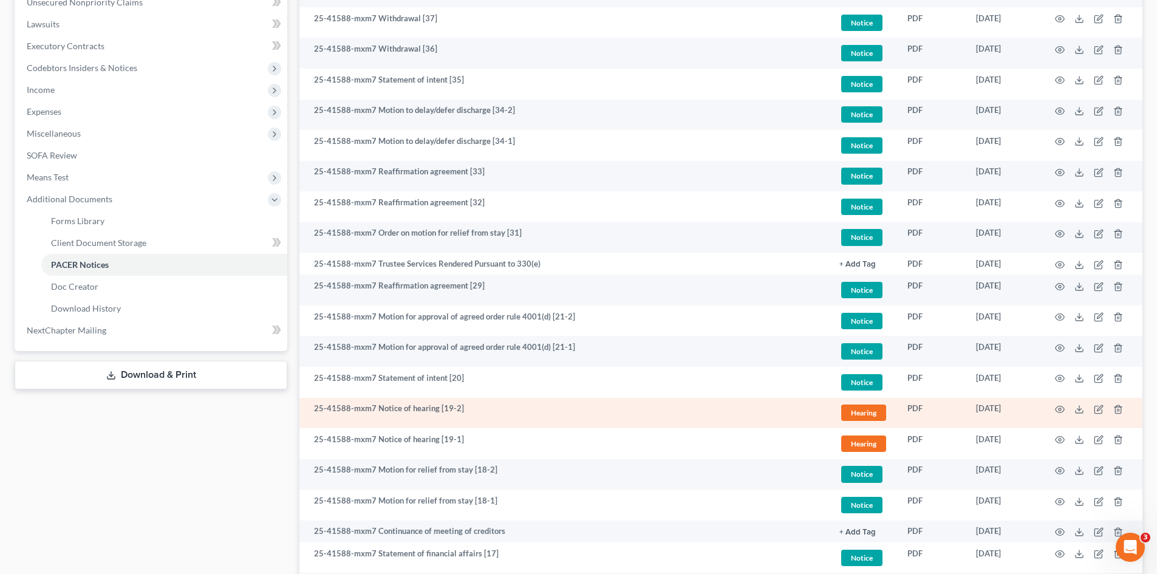
scroll to position [486, 0]
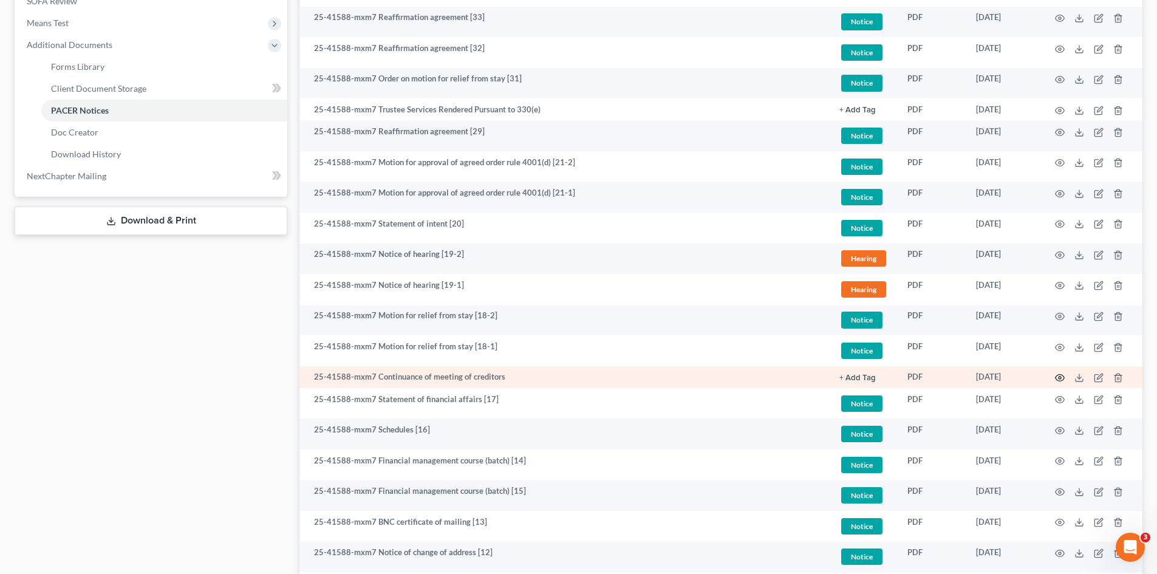
click at [1061, 378] on circle "button" at bounding box center [1060, 378] width 2 height 2
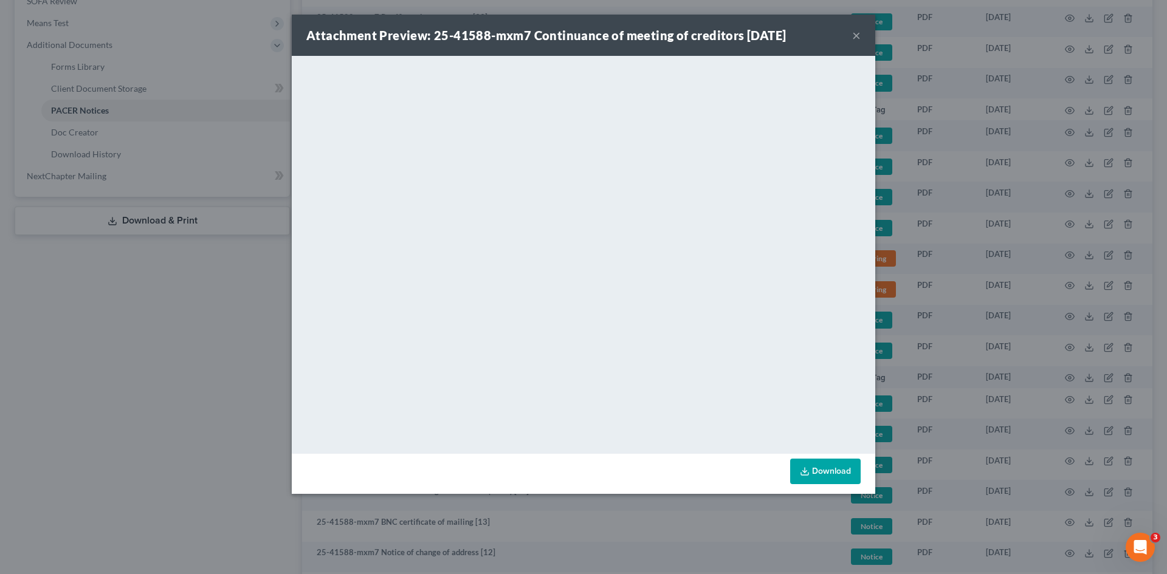
click at [856, 33] on button "×" at bounding box center [856, 35] width 9 height 15
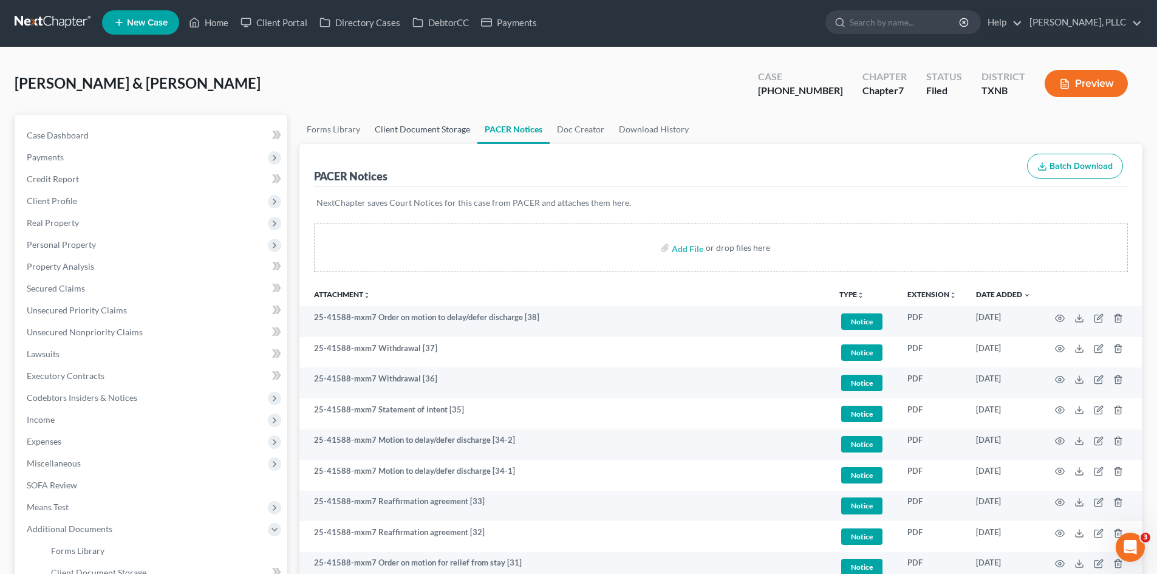
scroll to position [0, 0]
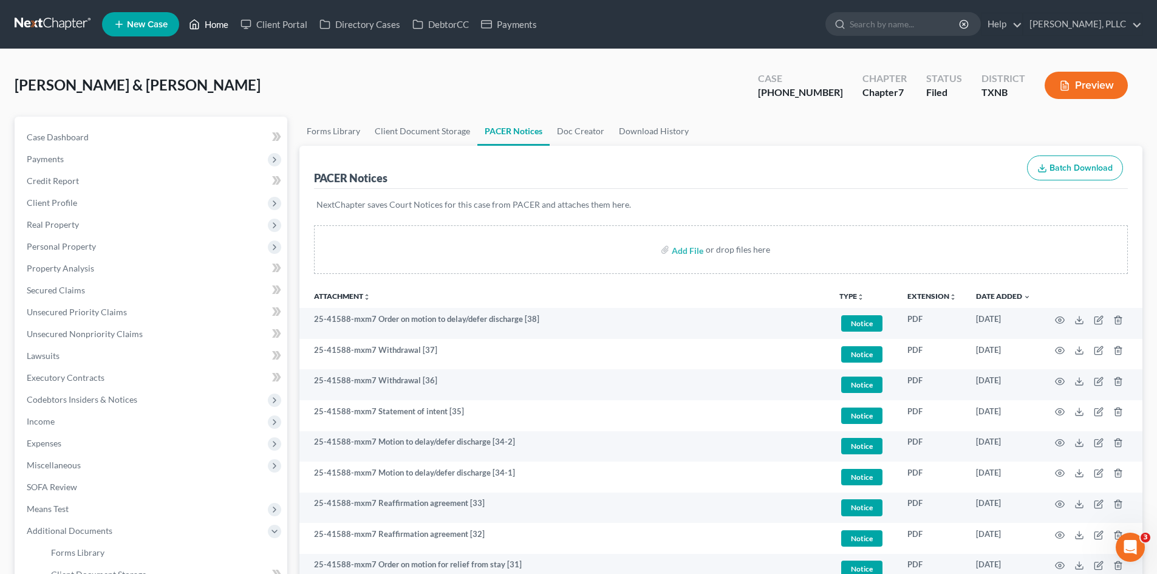
click at [222, 28] on link "Home" at bounding box center [209, 24] width 52 height 22
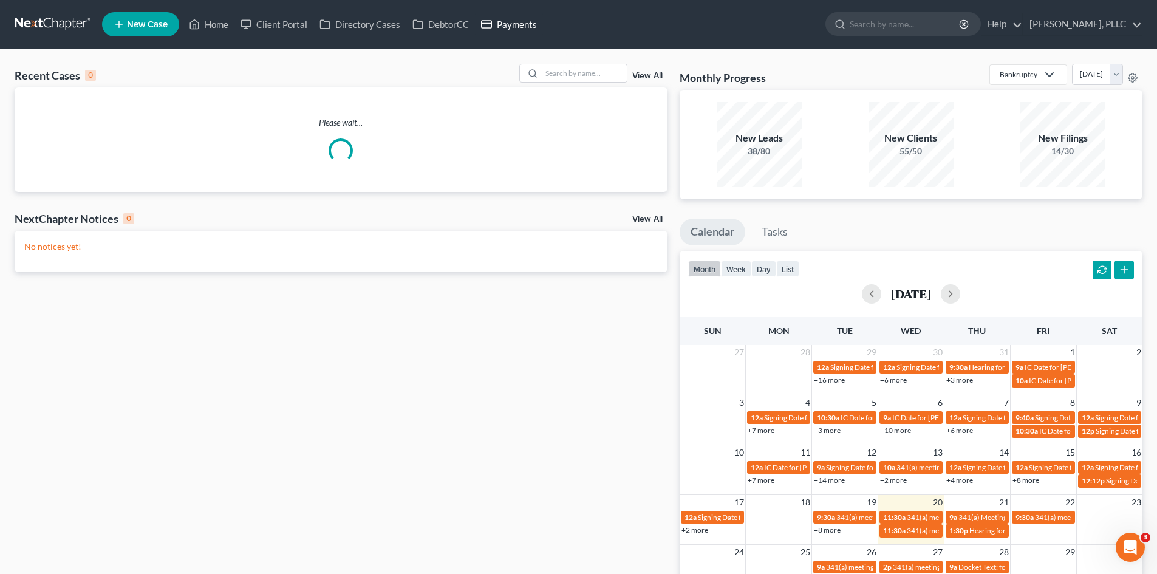
click at [523, 25] on link "Payments" at bounding box center [509, 24] width 68 height 22
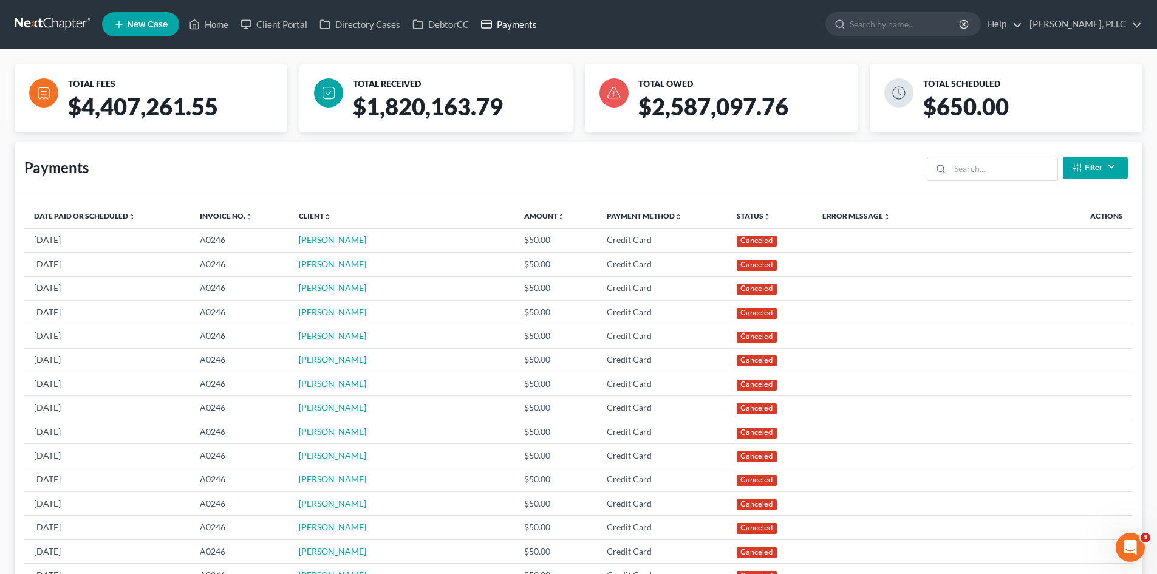
click at [523, 22] on link "Payments" at bounding box center [509, 24] width 68 height 22
click at [218, 29] on link "Home" at bounding box center [209, 24] width 52 height 22
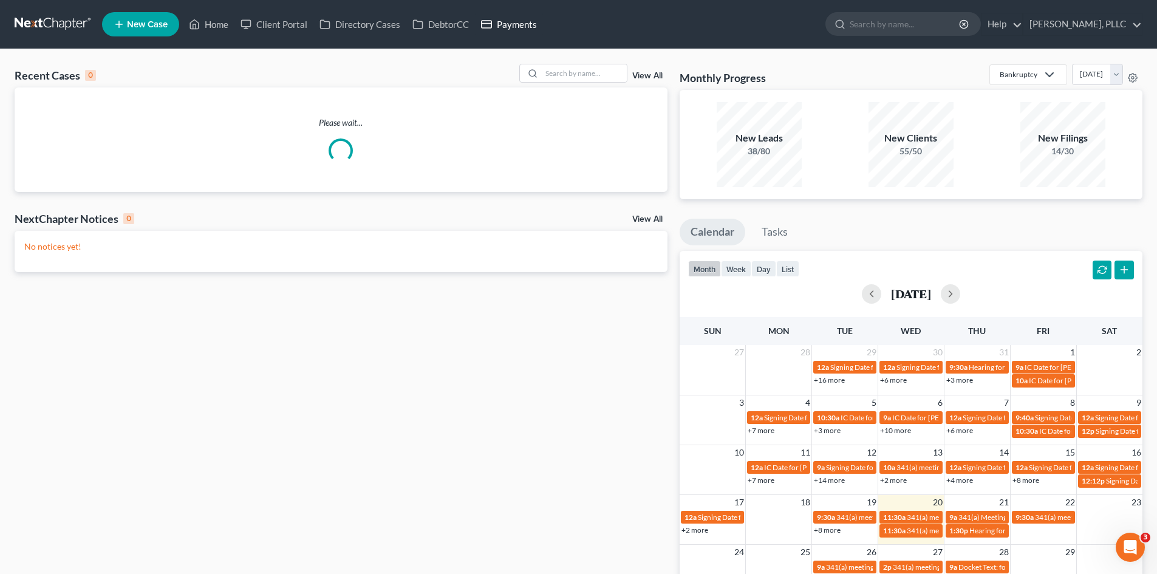
click at [500, 29] on link "Payments" at bounding box center [509, 24] width 68 height 22
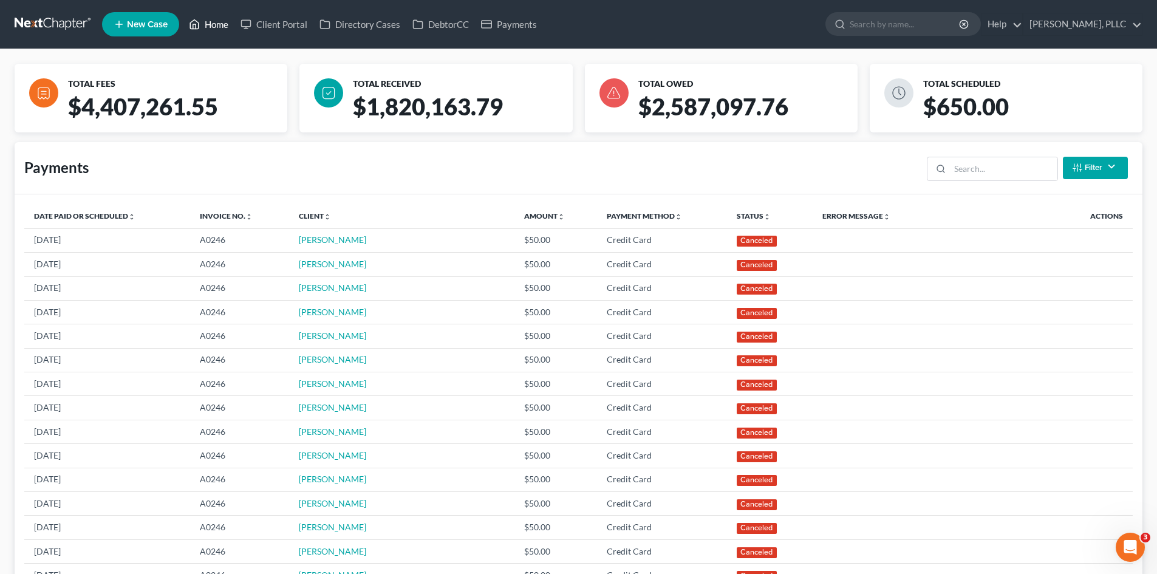
click at [207, 33] on link "Home" at bounding box center [209, 24] width 52 height 22
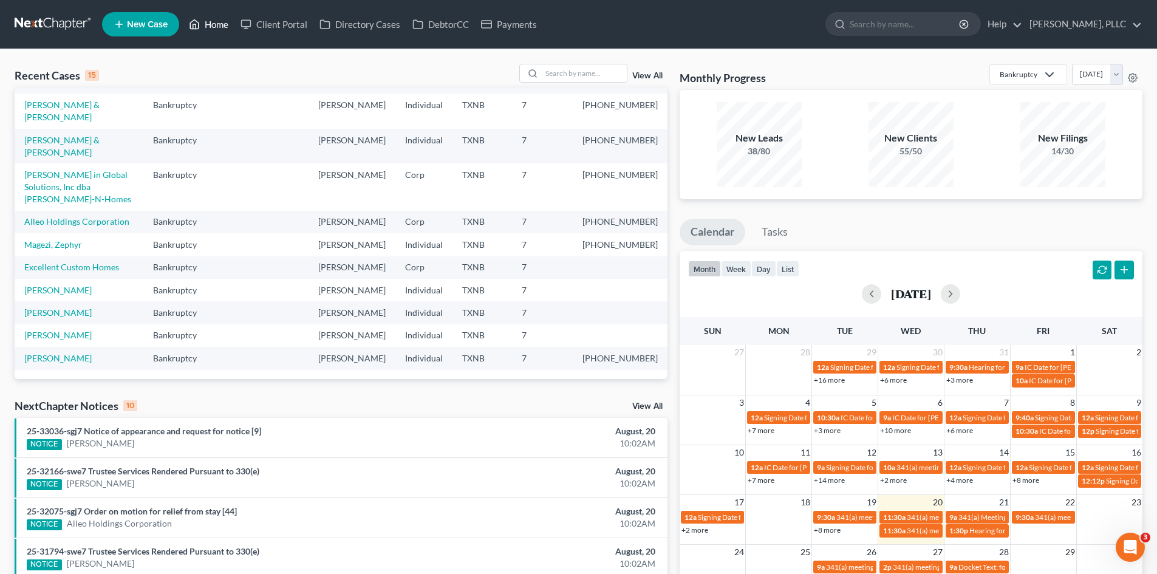
scroll to position [205, 0]
click at [563, 77] on input "search" at bounding box center [584, 73] width 85 height 18
type input "[PERSON_NAME]"
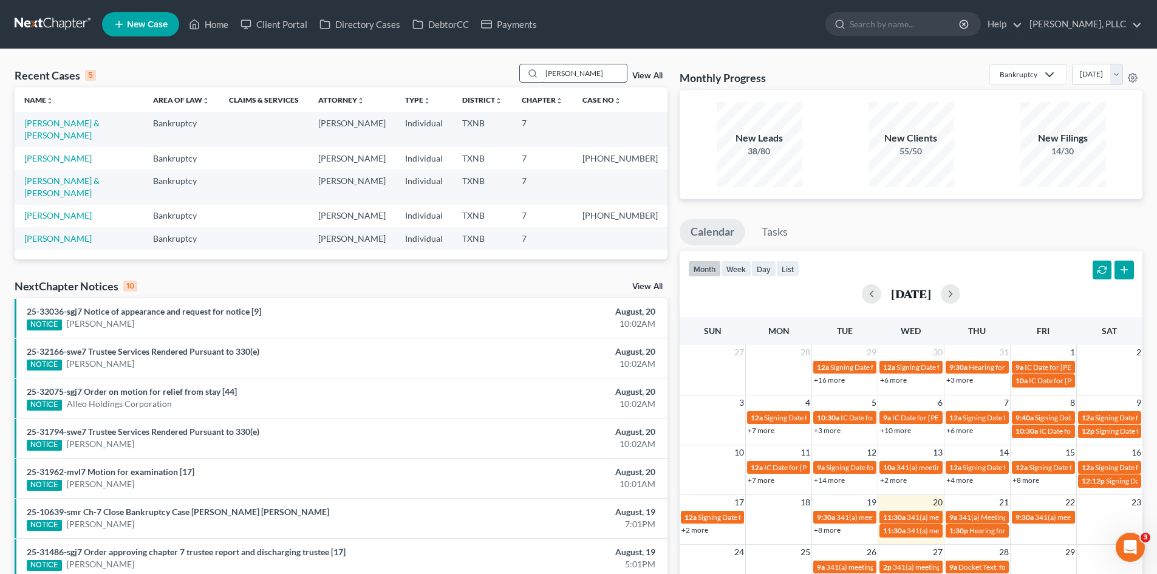
scroll to position [0, 0]
click at [87, 120] on link "[PERSON_NAME] & [PERSON_NAME]" at bounding box center [61, 129] width 75 height 22
select select "4"
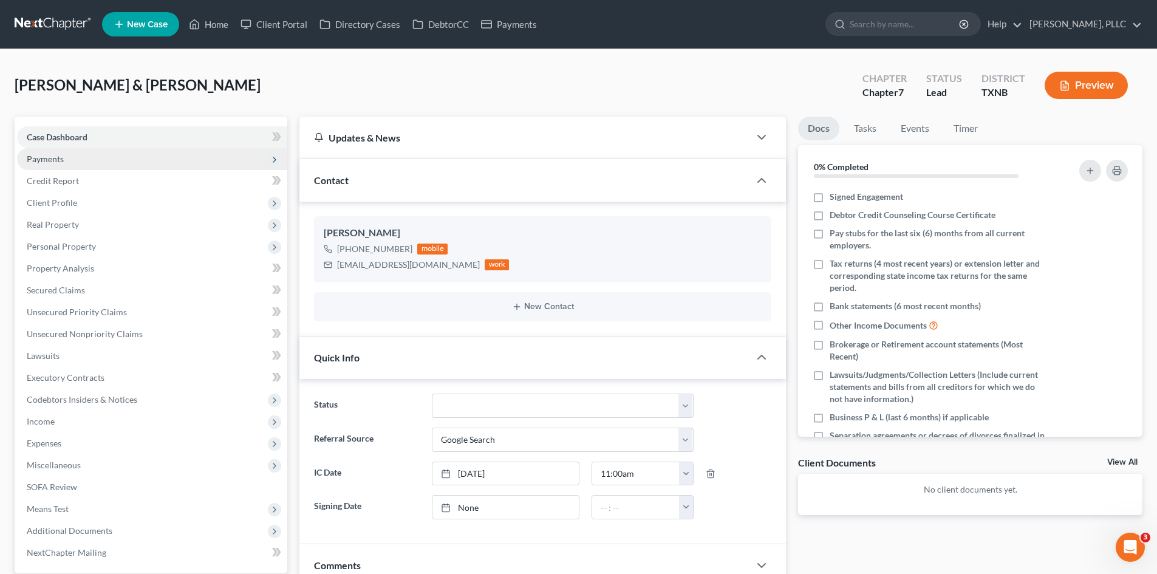
click at [109, 153] on span "Payments" at bounding box center [152, 159] width 270 height 22
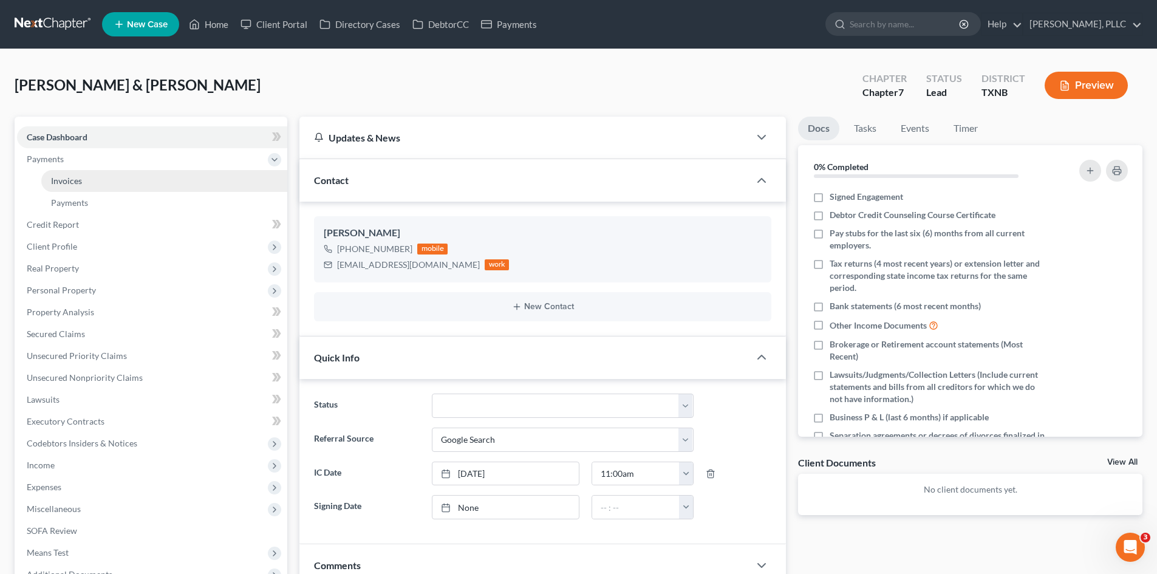
click at [137, 187] on link "Invoices" at bounding box center [164, 181] width 246 height 22
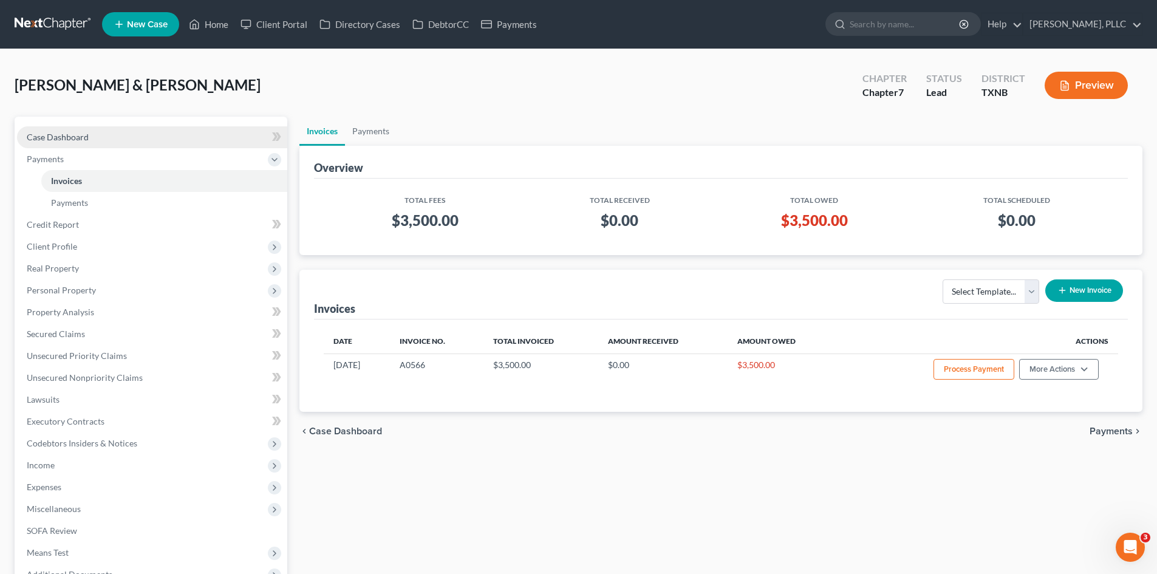
click at [149, 140] on link "Case Dashboard" at bounding box center [152, 137] width 270 height 22
select select "4"
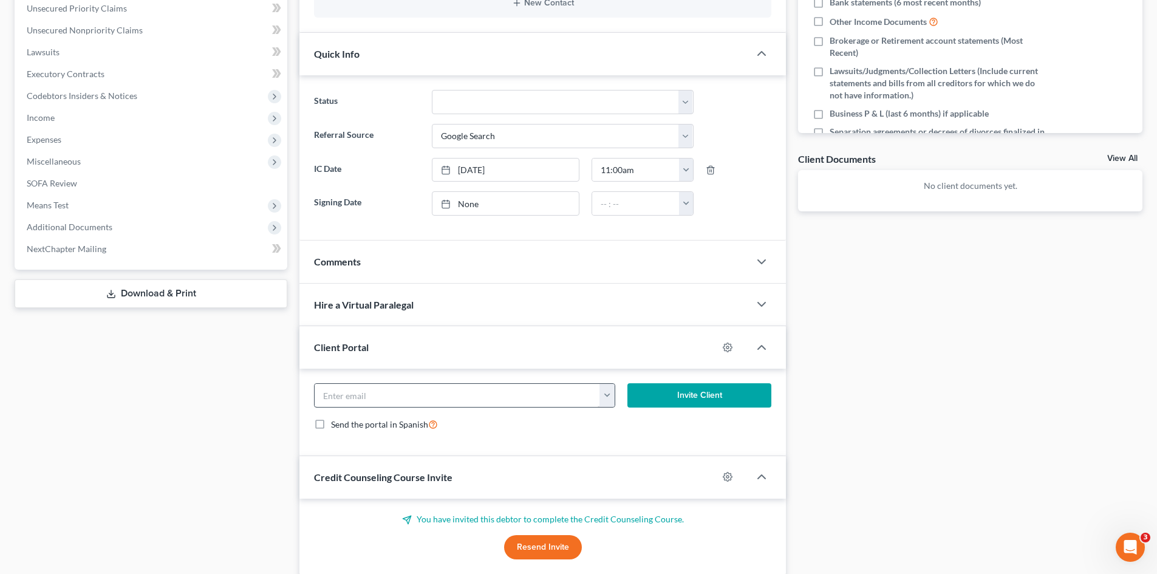
scroll to position [393, 0]
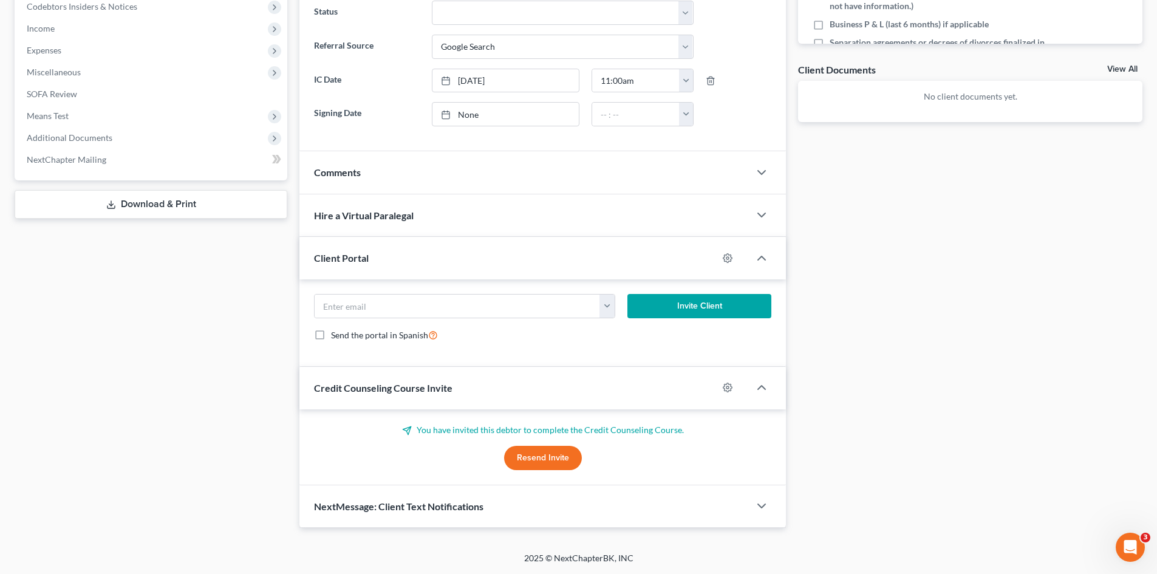
click at [426, 172] on div "Comments" at bounding box center [525, 172] width 450 height 42
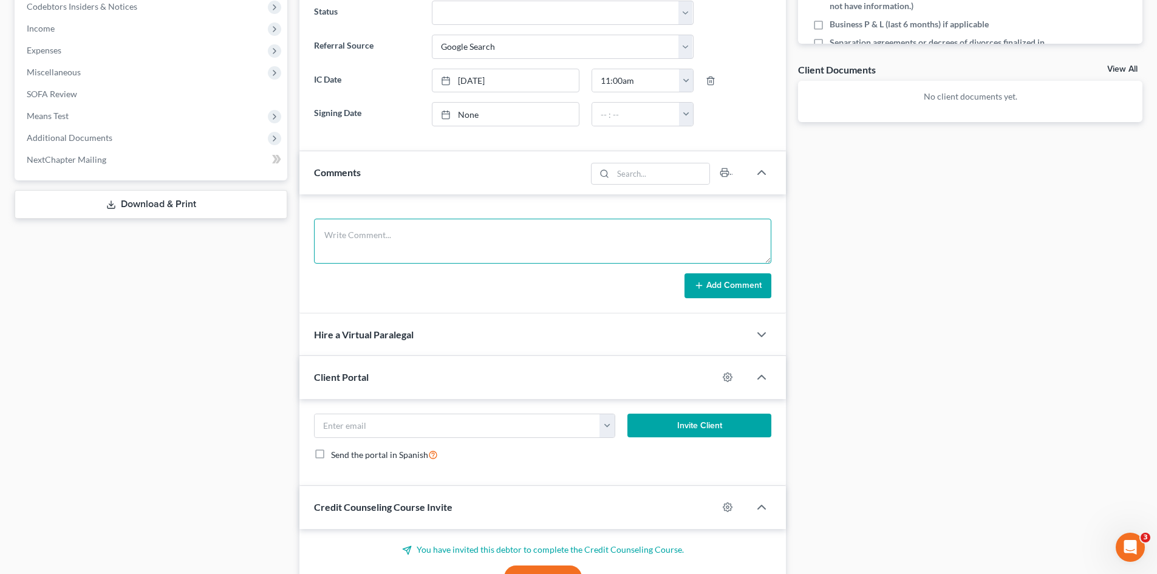
click at [458, 239] on textarea at bounding box center [543, 241] width 458 height 45
type textarea "no longer interested."
click at [713, 286] on button "Add Comment" at bounding box center [728, 286] width 87 height 26
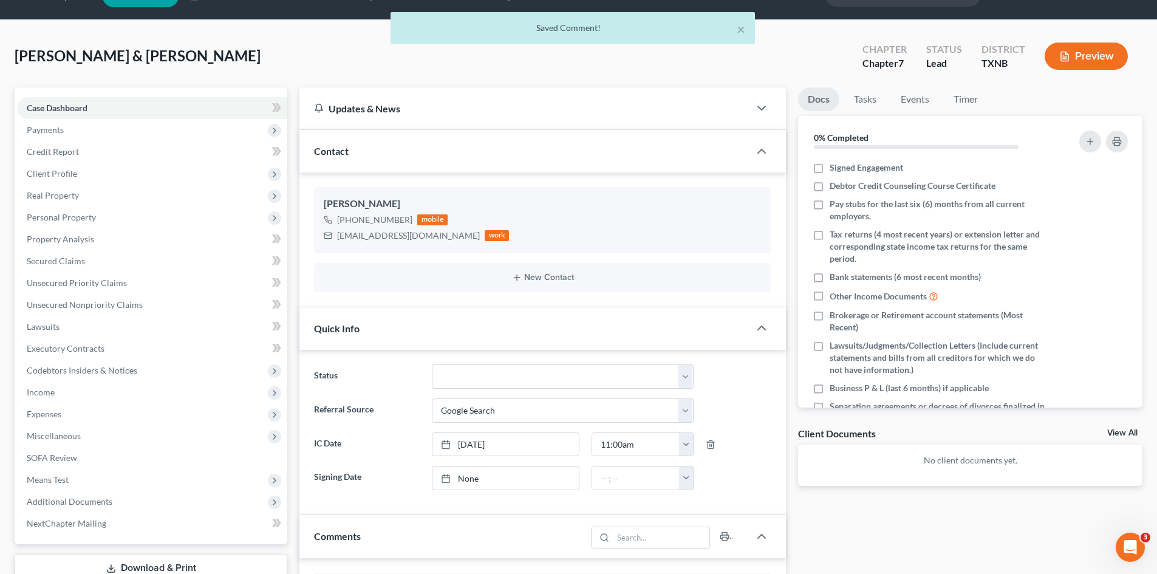
scroll to position [0, 0]
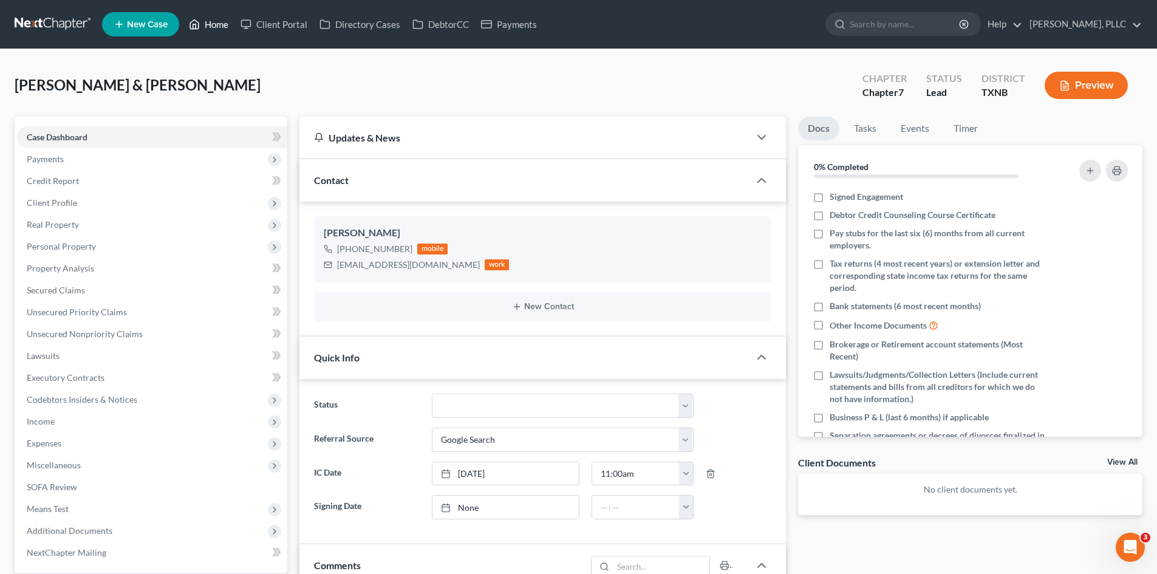
click at [217, 29] on link "Home" at bounding box center [209, 24] width 52 height 22
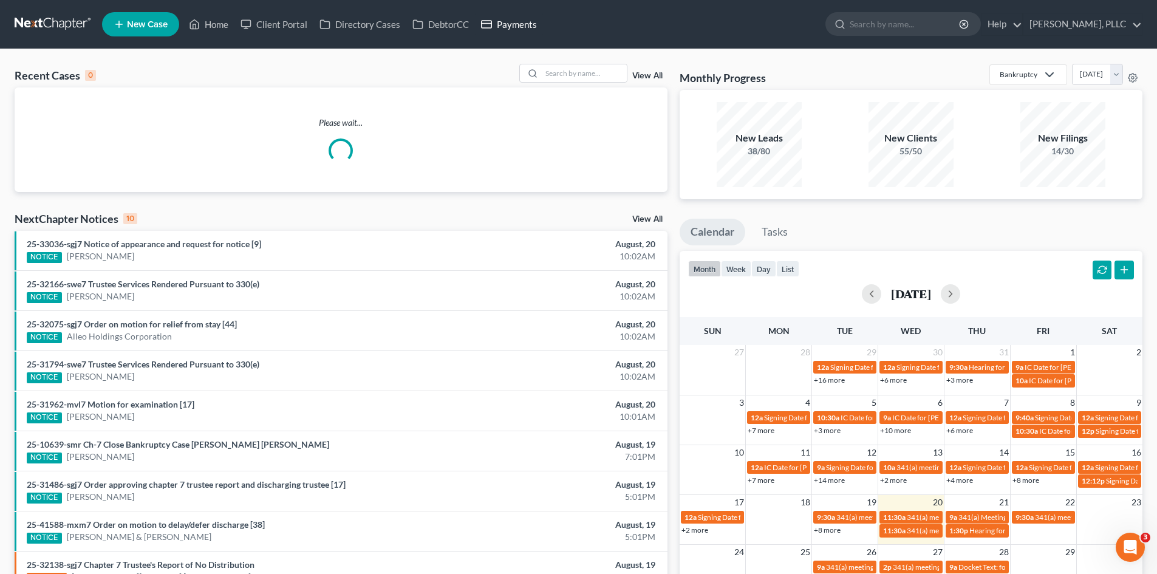
click at [513, 19] on link "Payments" at bounding box center [509, 24] width 68 height 22
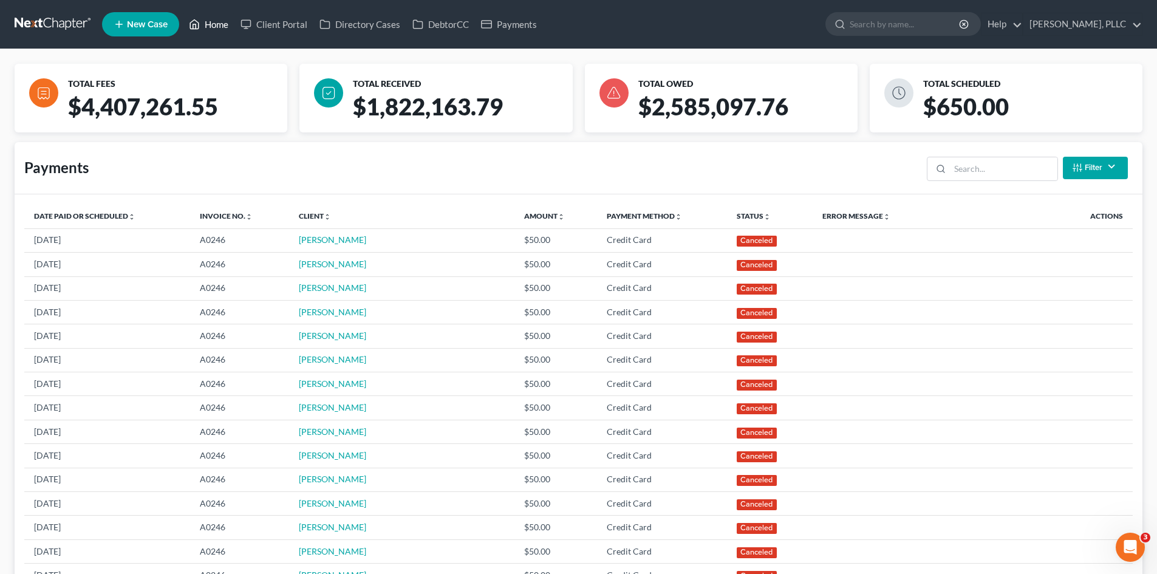
click at [215, 29] on link "Home" at bounding box center [209, 24] width 52 height 22
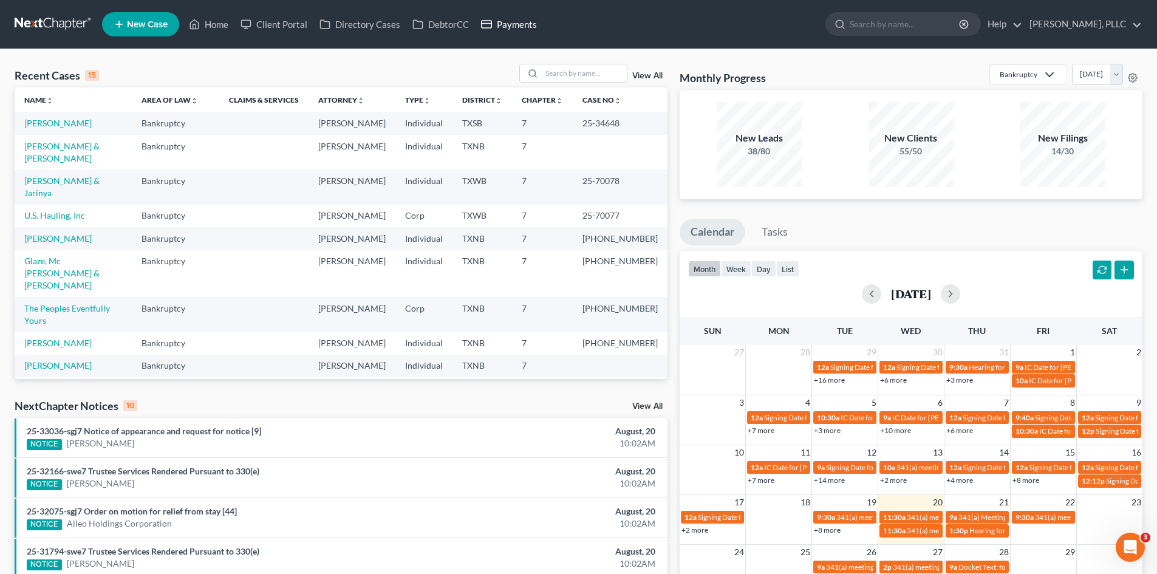
click at [526, 24] on link "Payments" at bounding box center [509, 24] width 68 height 22
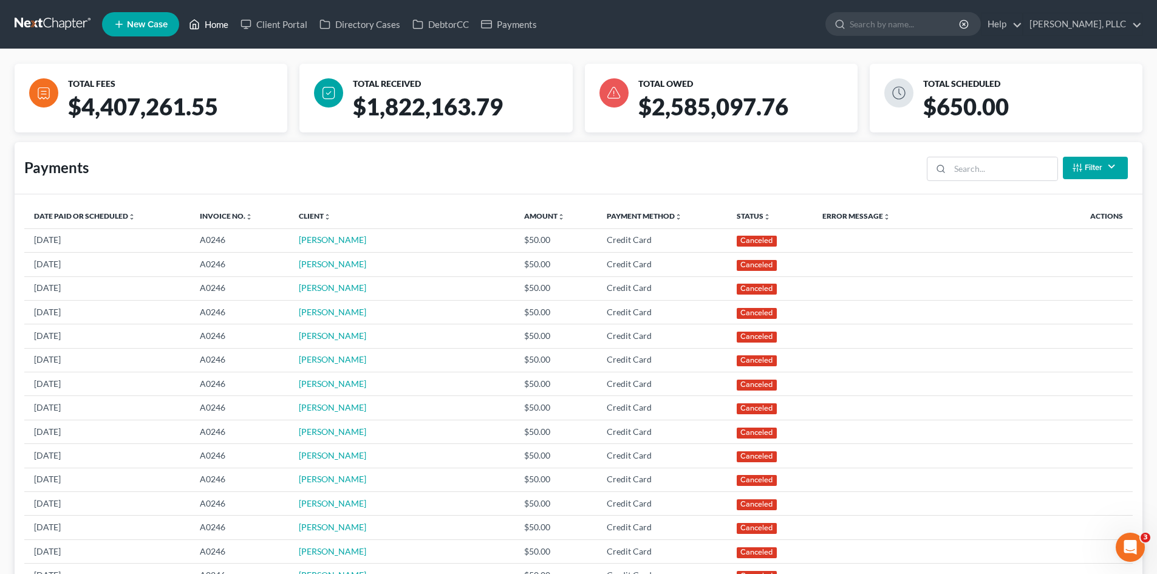
click at [202, 29] on link "Home" at bounding box center [209, 24] width 52 height 22
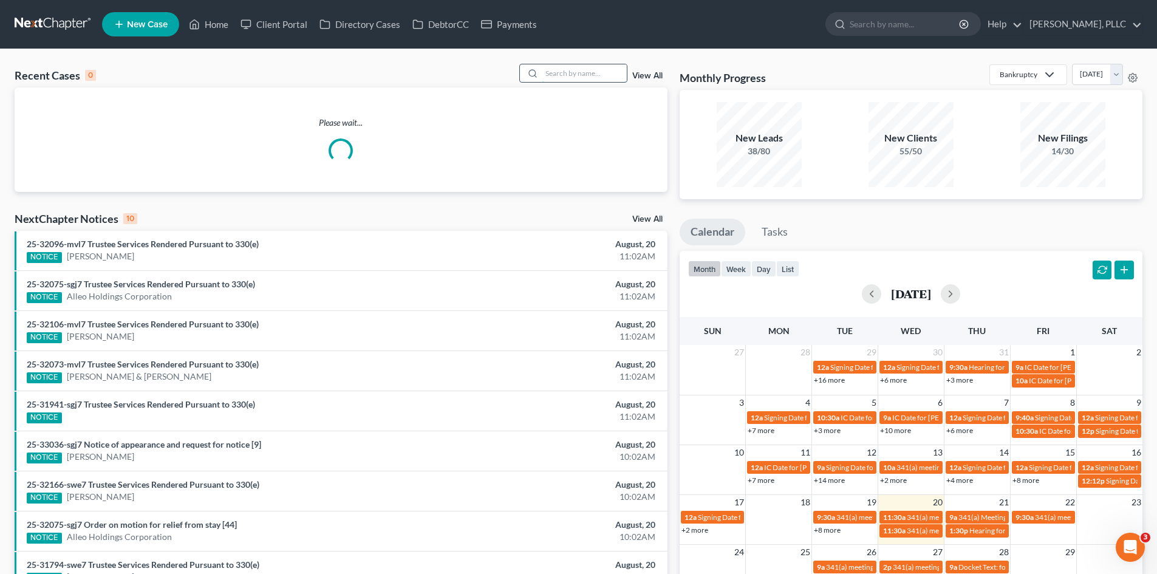
click at [582, 80] on input "search" at bounding box center [584, 73] width 85 height 18
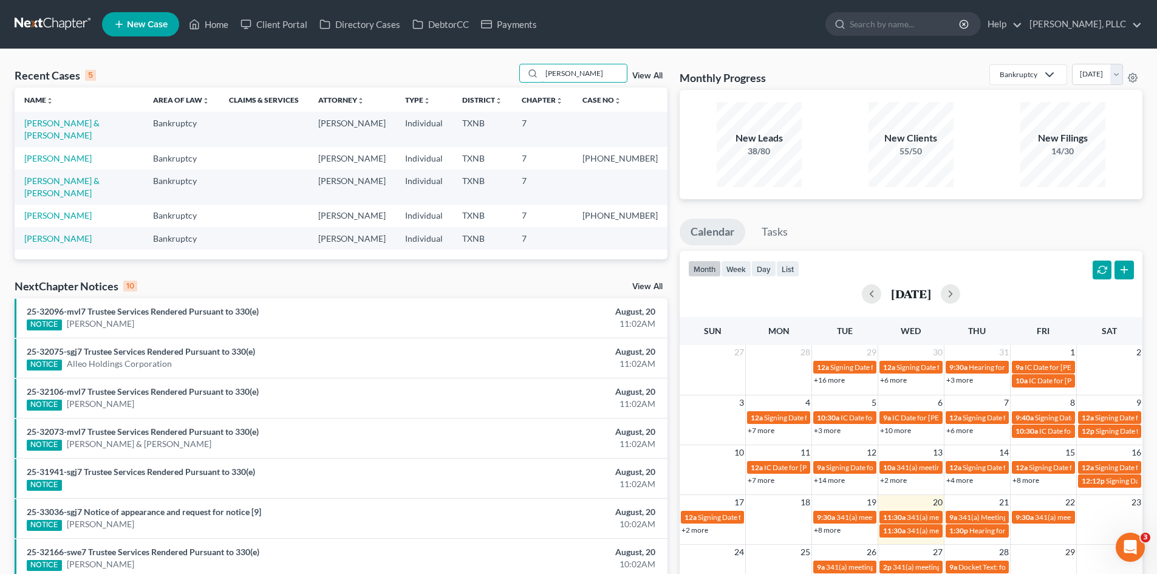
drag, startPoint x: 588, startPoint y: 70, endPoint x: 519, endPoint y: 72, distance: 69.3
click at [519, 72] on div "Recent Cases 5 [PERSON_NAME] View All" at bounding box center [341, 76] width 653 height 24
type input "[PERSON_NAME]"
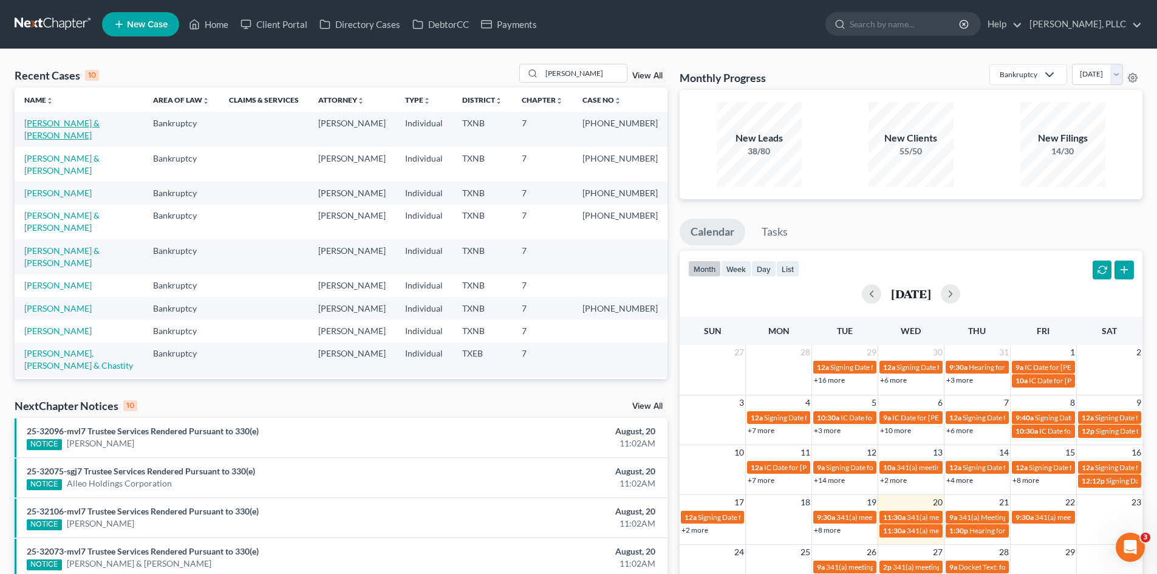
click at [63, 121] on link "[PERSON_NAME] & [PERSON_NAME]" at bounding box center [61, 129] width 75 height 22
select select "4"
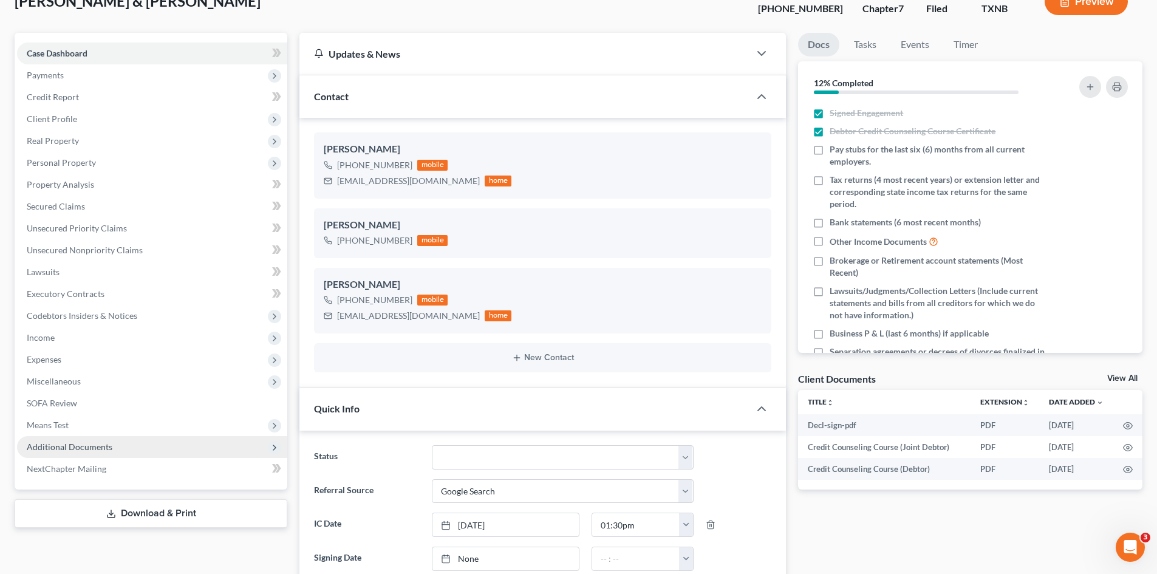
scroll to position [11708, 0]
click at [138, 453] on span "Additional Documents" at bounding box center [152, 447] width 270 height 22
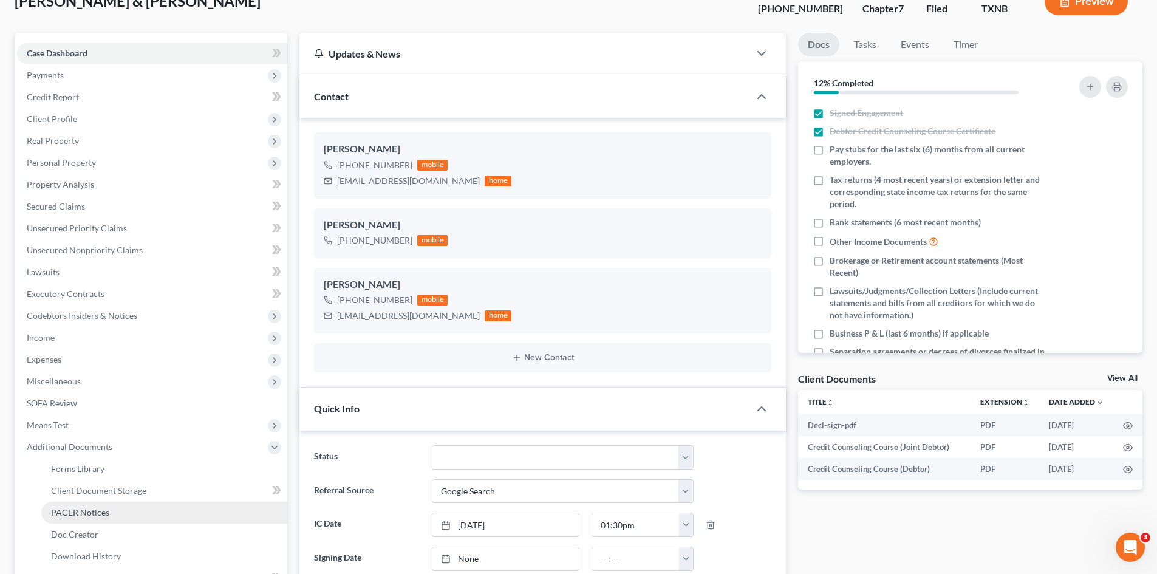
click at [116, 506] on link "PACER Notices" at bounding box center [164, 513] width 246 height 22
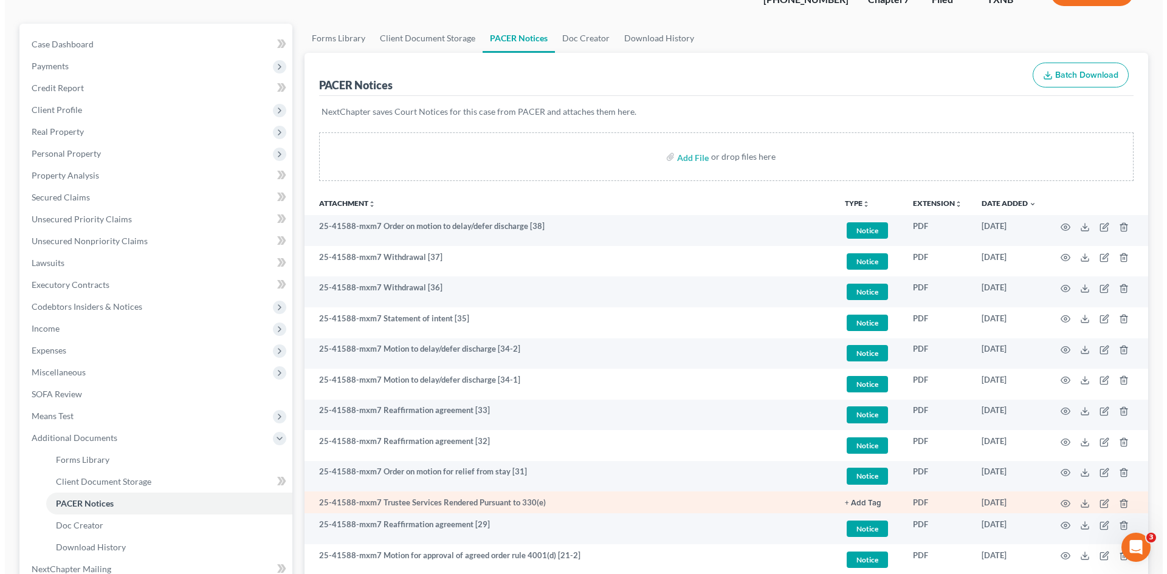
scroll to position [122, 0]
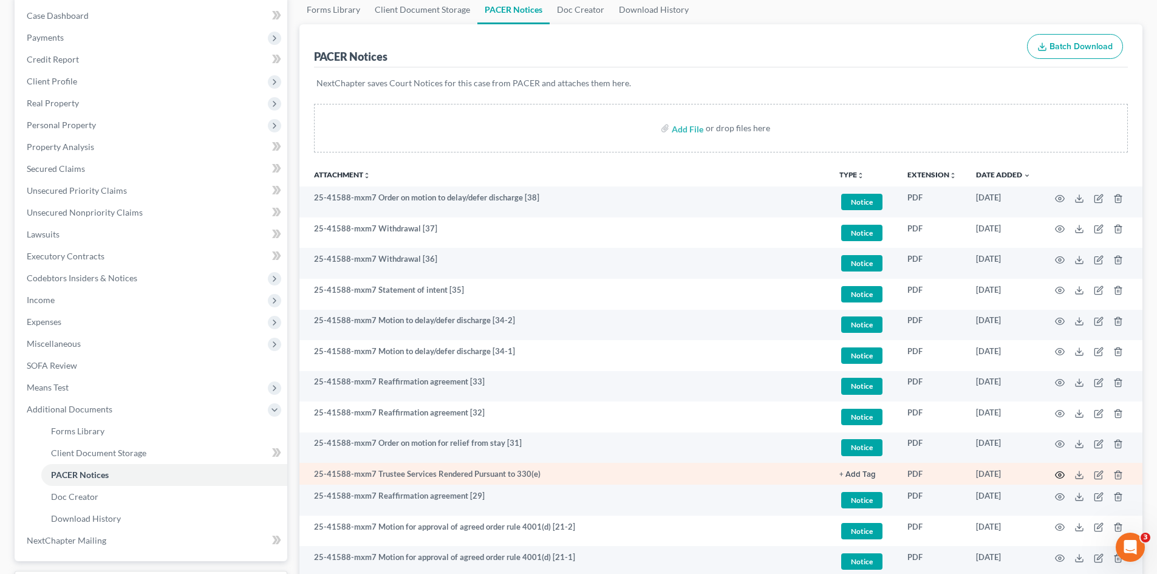
click at [1058, 474] on icon "button" at bounding box center [1060, 475] width 10 height 10
